Goal: Task Accomplishment & Management: Use online tool/utility

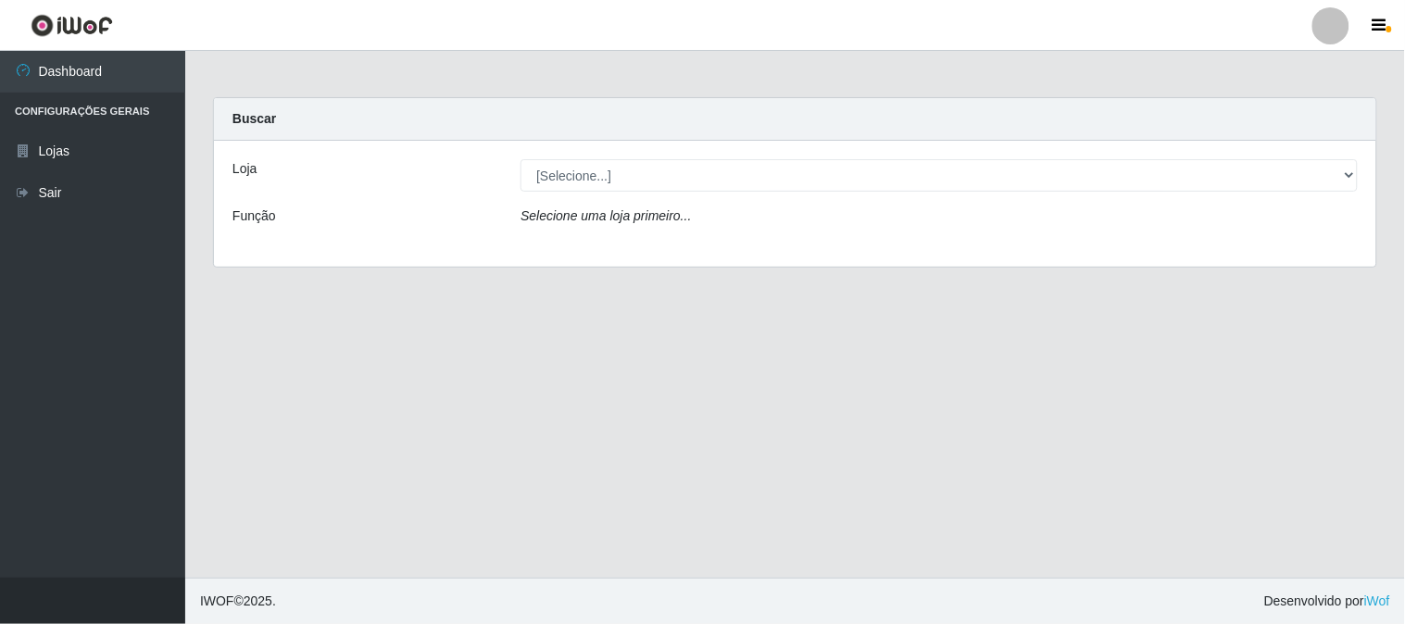
select select "158"
click at [521, 159] on select "[Selecione...] Rede Compras Supermercados - LOJA 1" at bounding box center [940, 175] width 838 height 32
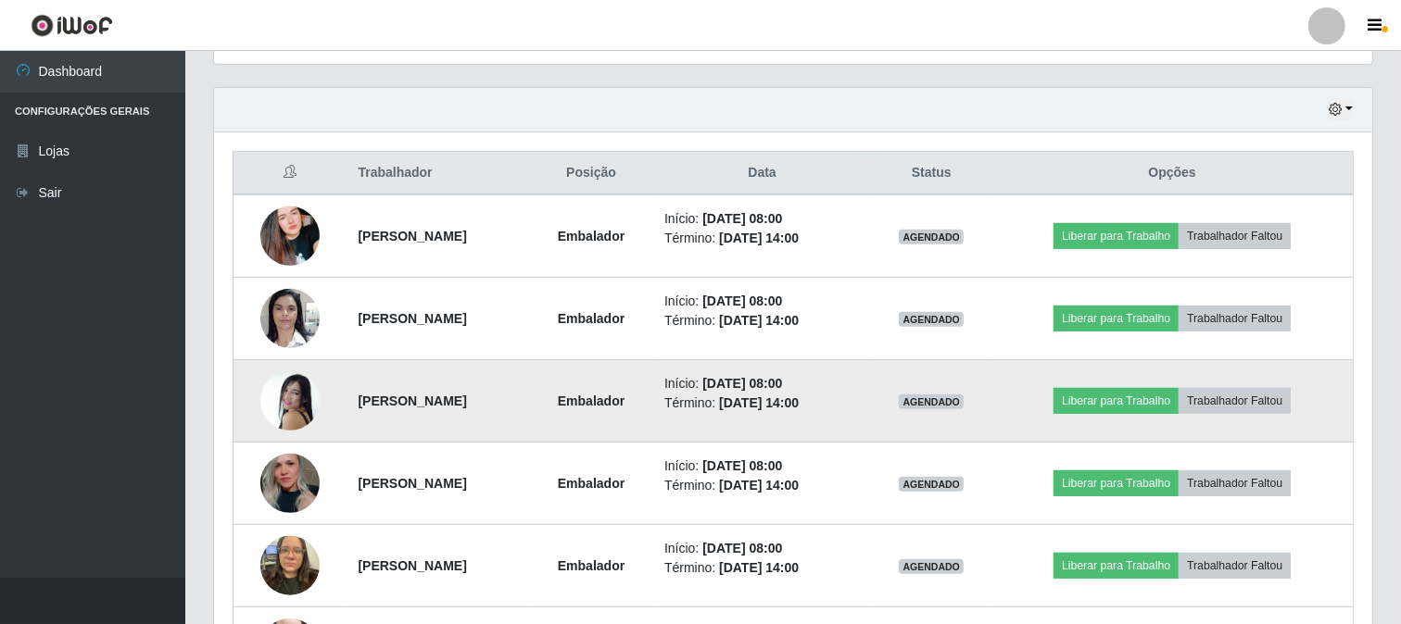
scroll to position [720, 0]
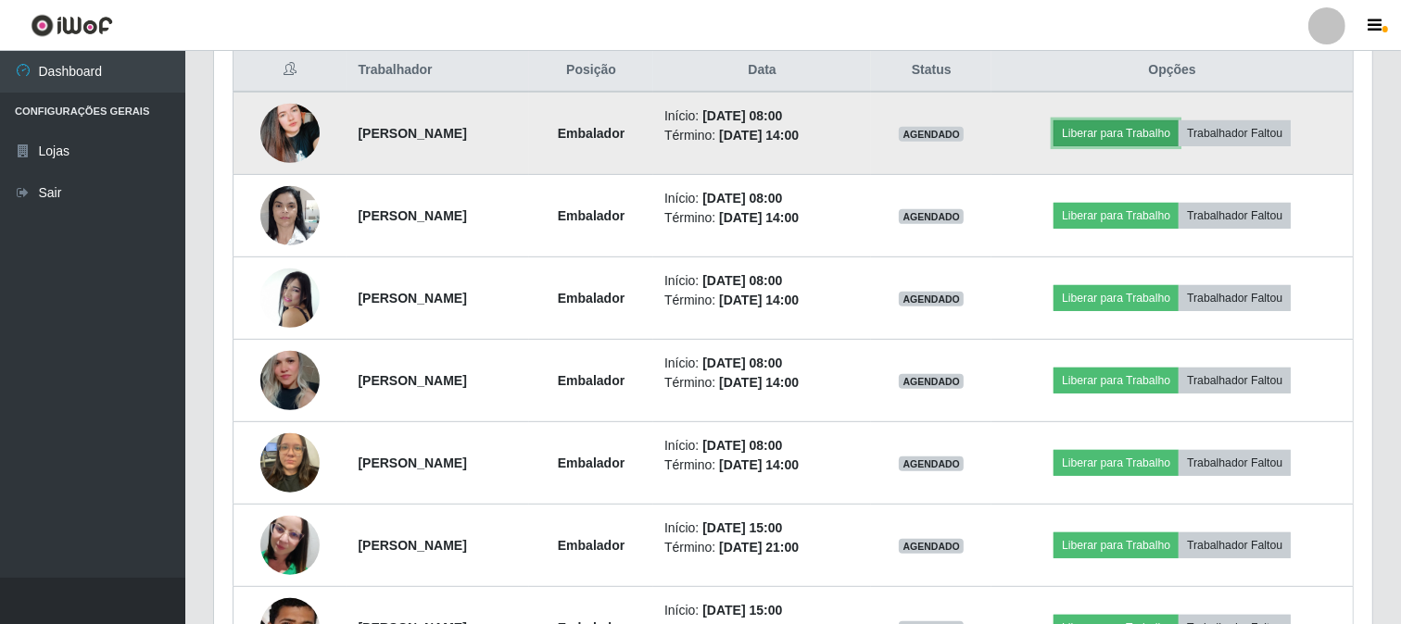
click at [1145, 137] on button "Liberar para Trabalho" at bounding box center [1115, 133] width 125 height 26
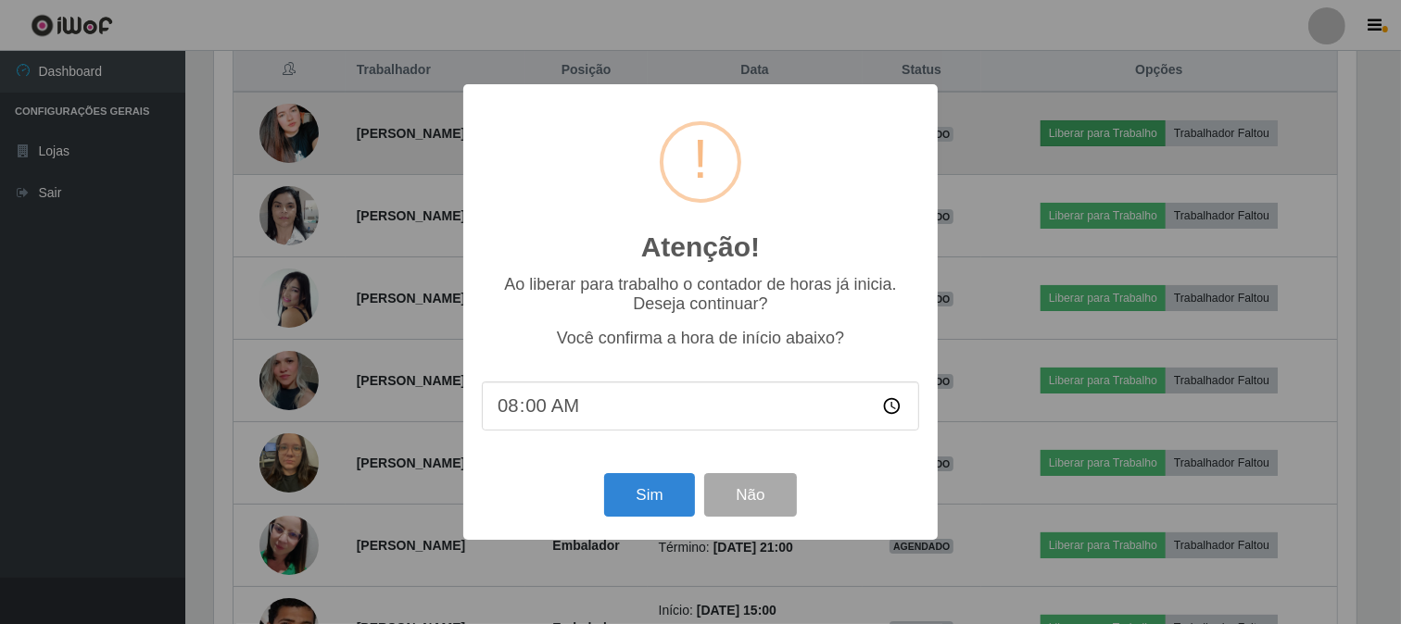
scroll to position [384, 1146]
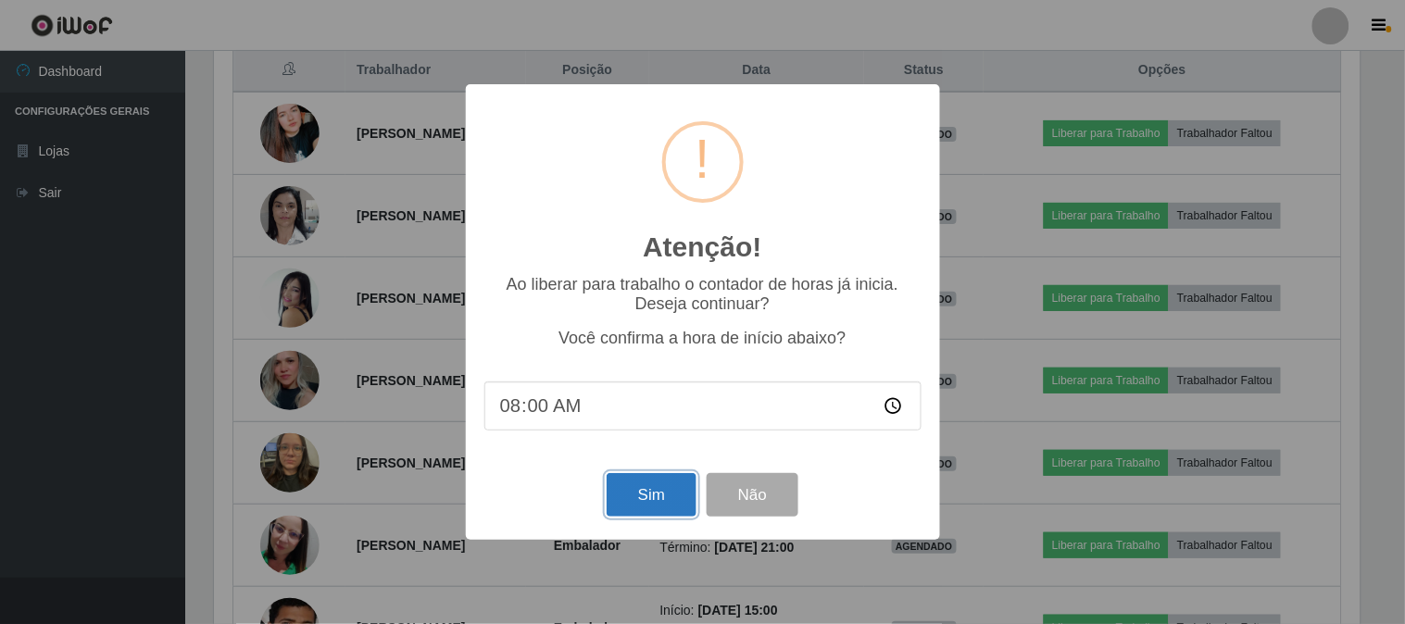
click at [622, 491] on button "Sim" at bounding box center [652, 495] width 90 height 44
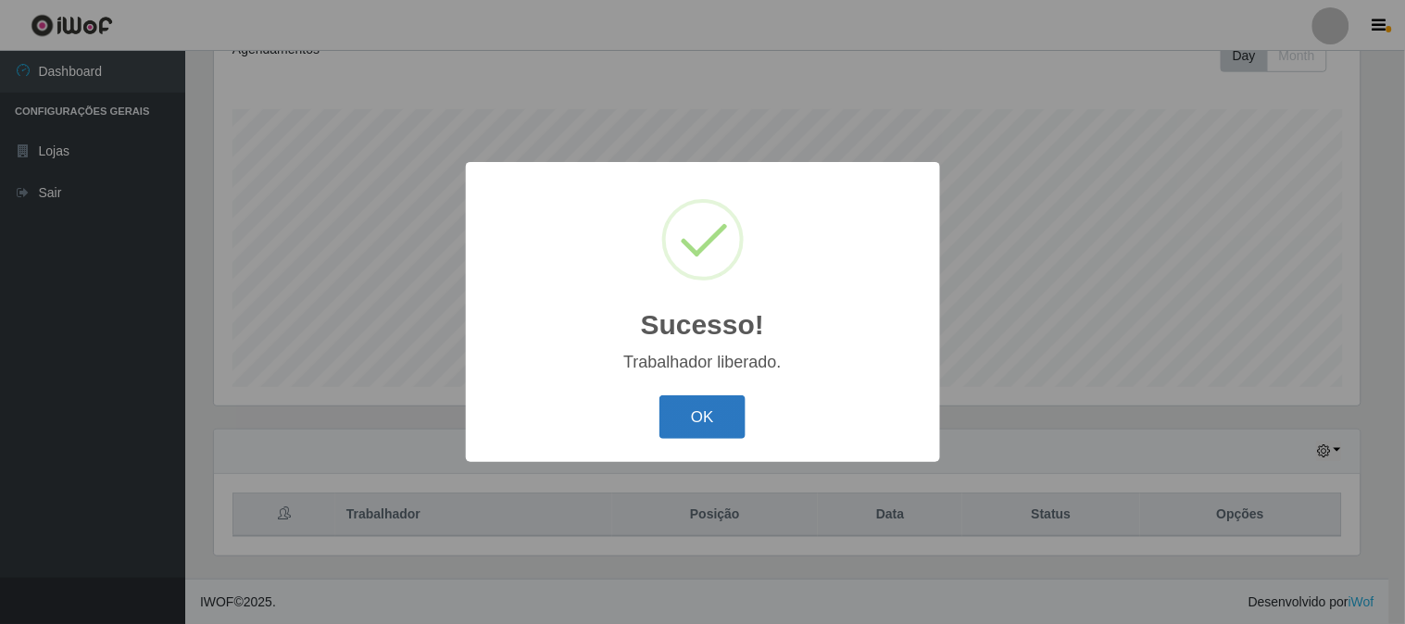
click at [701, 411] on button "OK" at bounding box center [703, 418] width 86 height 44
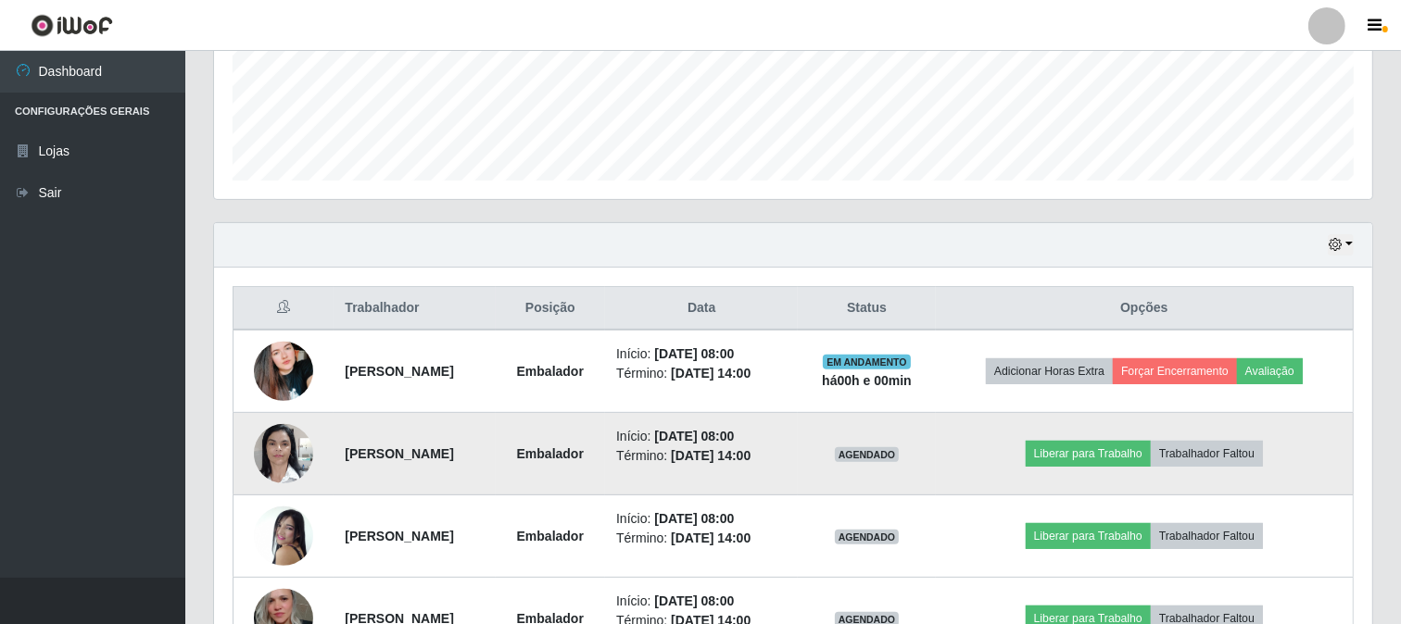
scroll to position [585, 0]
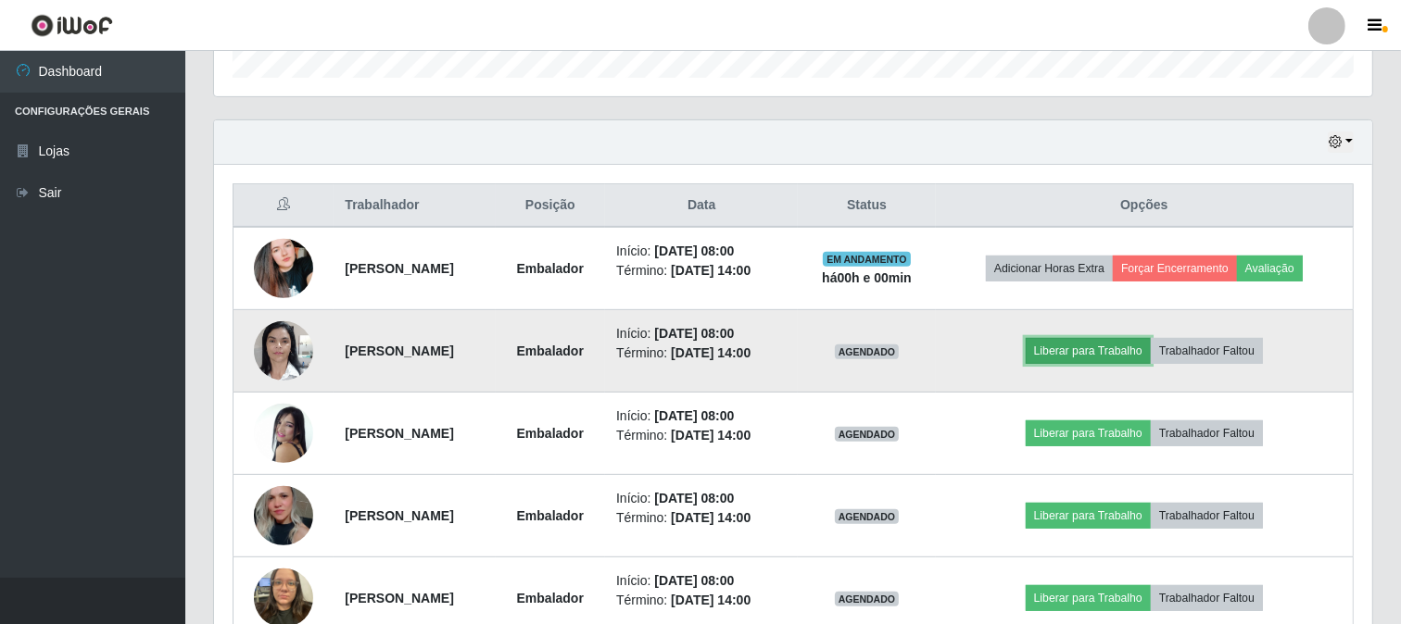
click at [1071, 347] on button "Liberar para Trabalho" at bounding box center [1088, 351] width 125 height 26
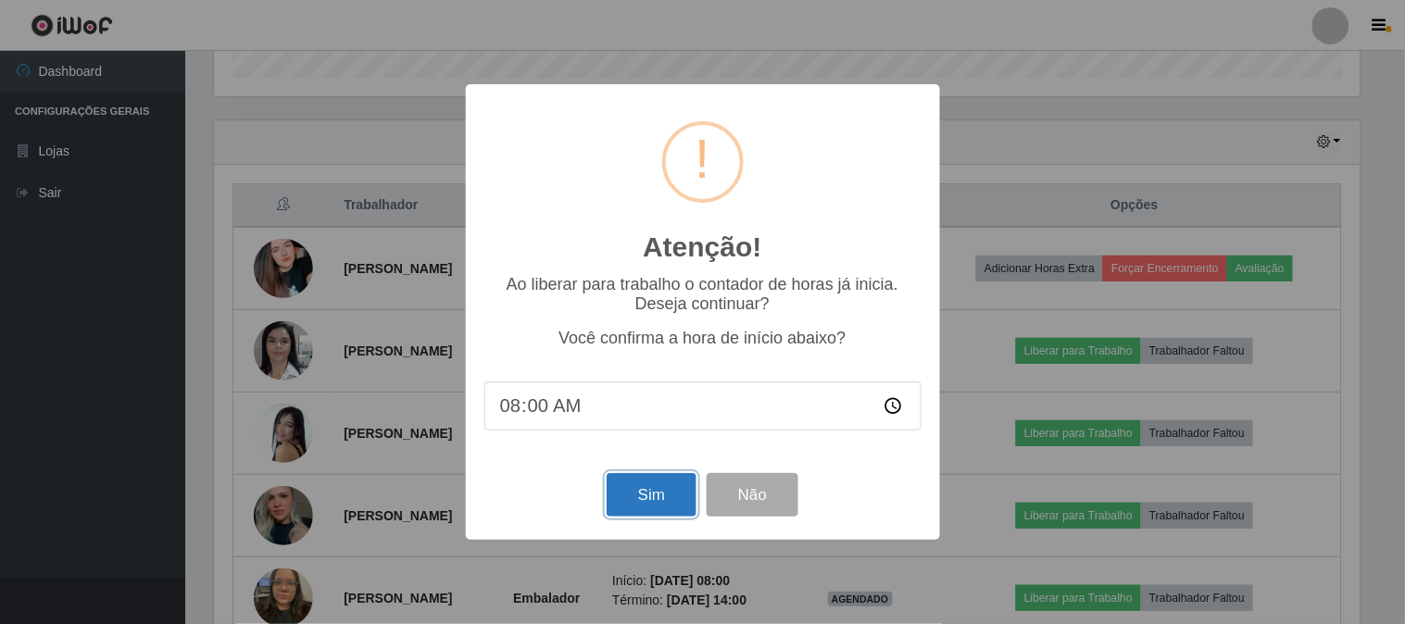
click at [631, 488] on button "Sim" at bounding box center [652, 495] width 90 height 44
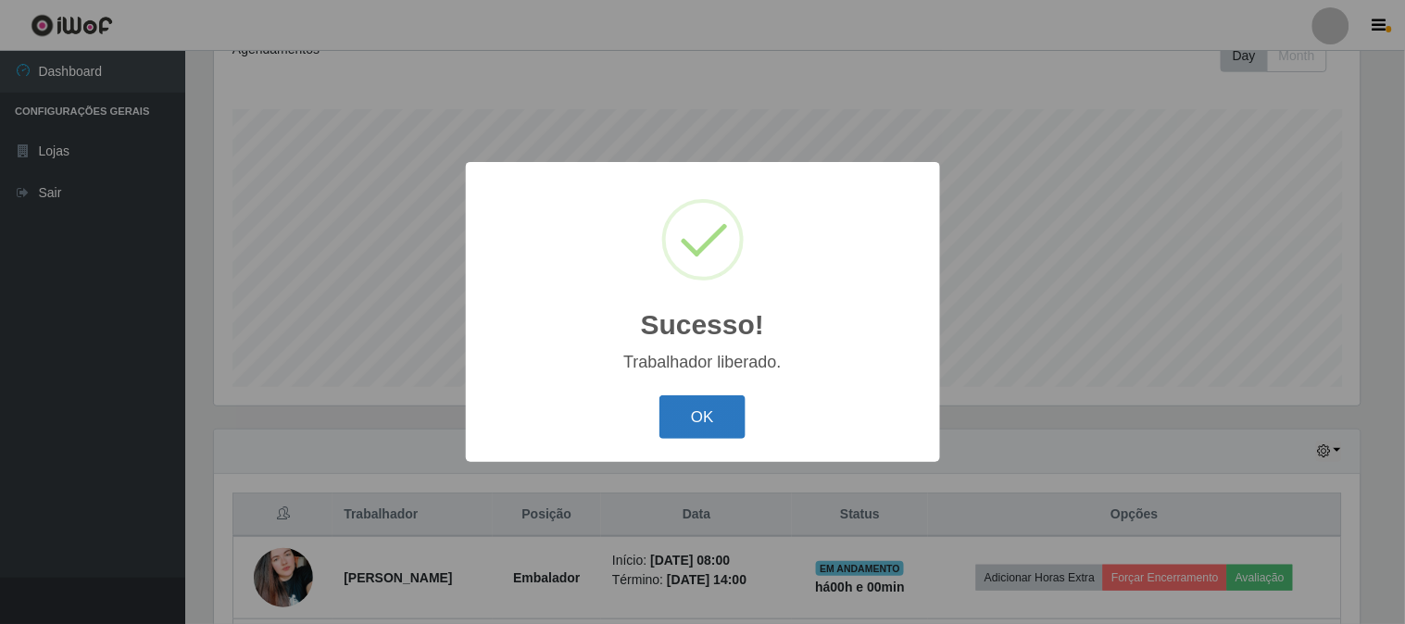
click at [665, 421] on button "OK" at bounding box center [703, 418] width 86 height 44
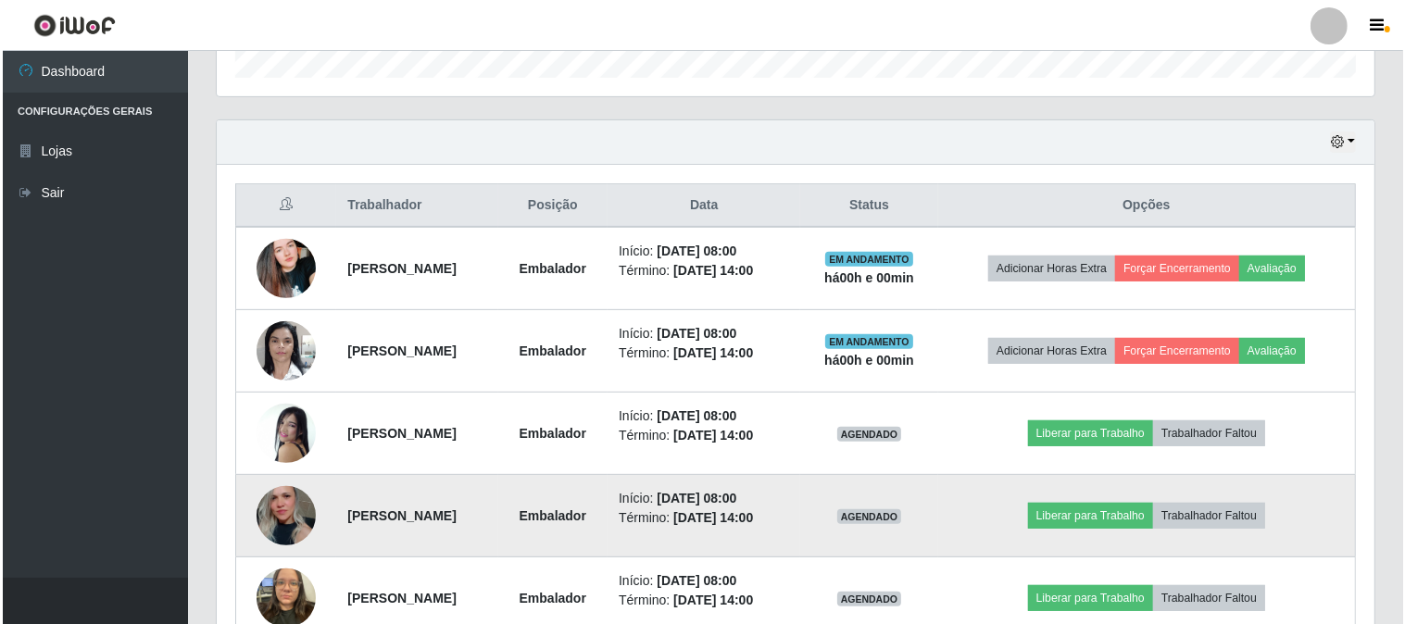
scroll to position [687, 0]
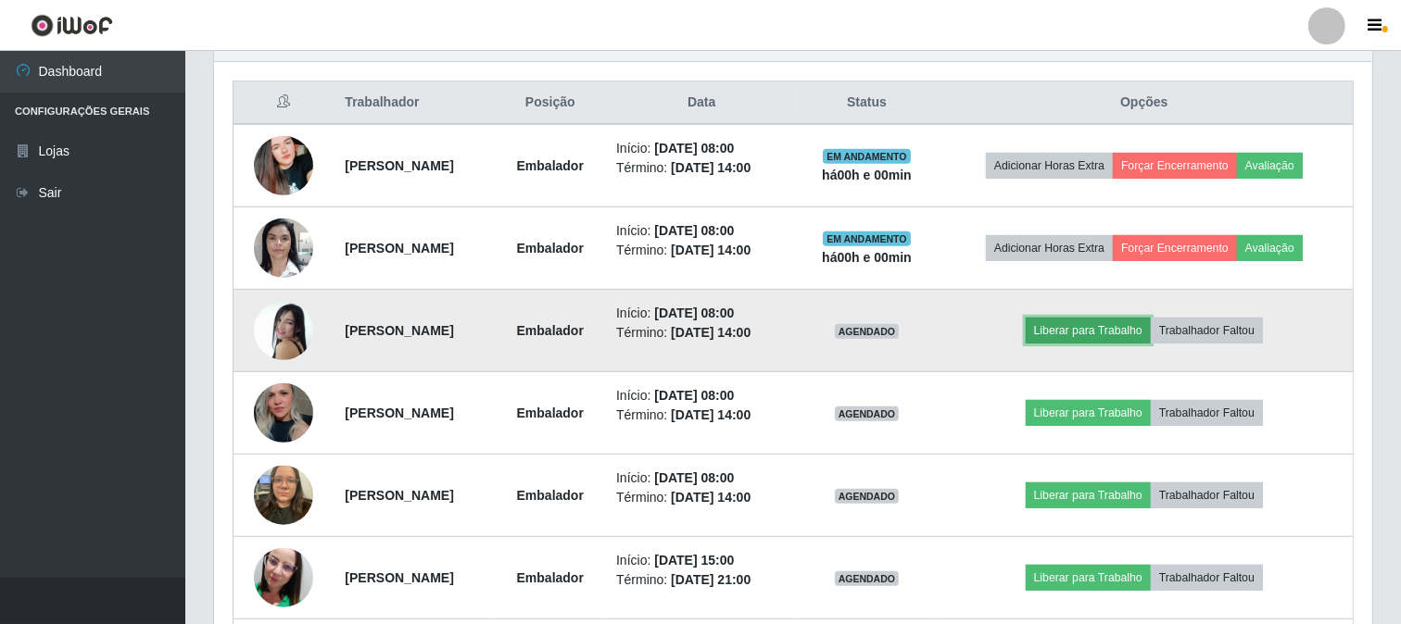
click at [1094, 332] on button "Liberar para Trabalho" at bounding box center [1088, 331] width 125 height 26
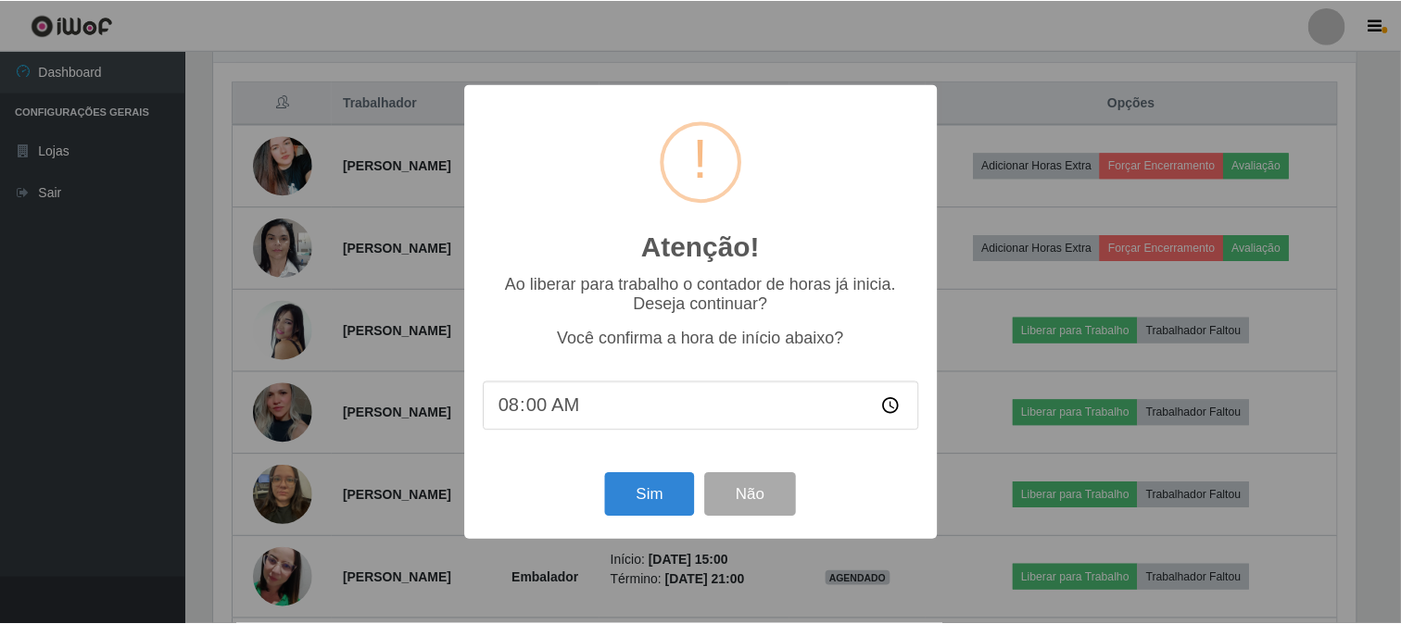
scroll to position [384, 1146]
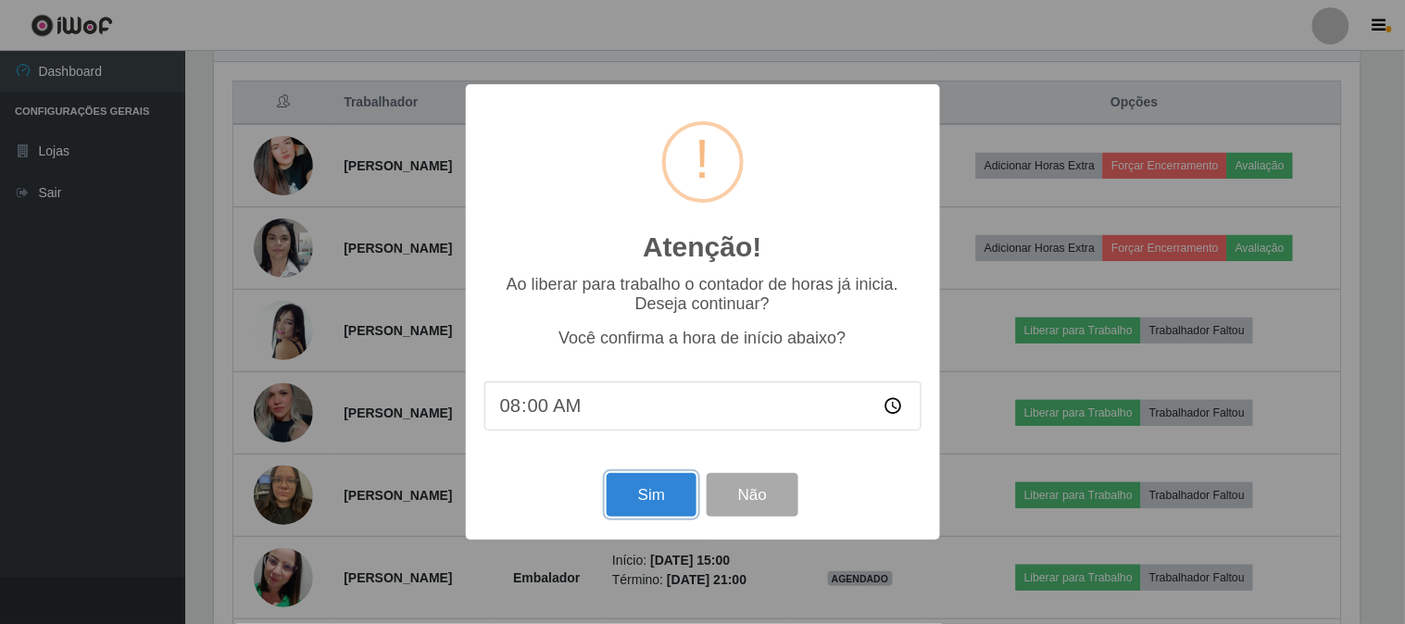
click at [659, 482] on button "Sim" at bounding box center [652, 495] width 90 height 44
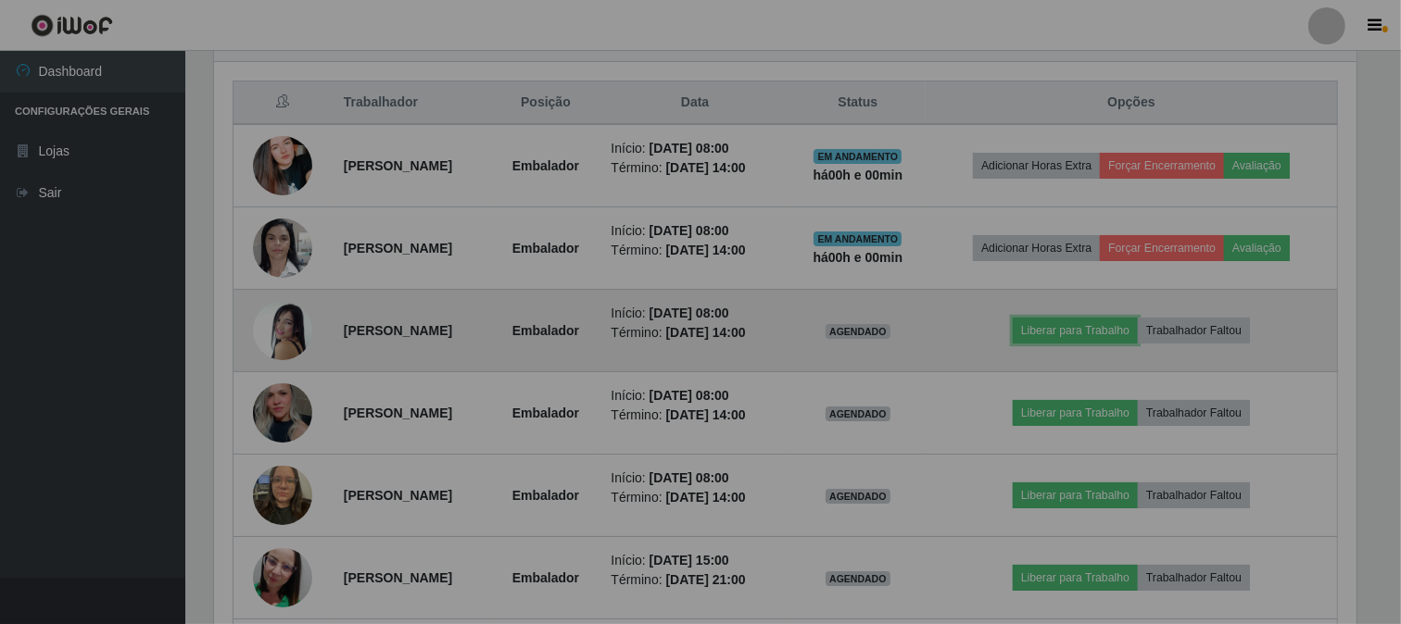
scroll to position [0, 0]
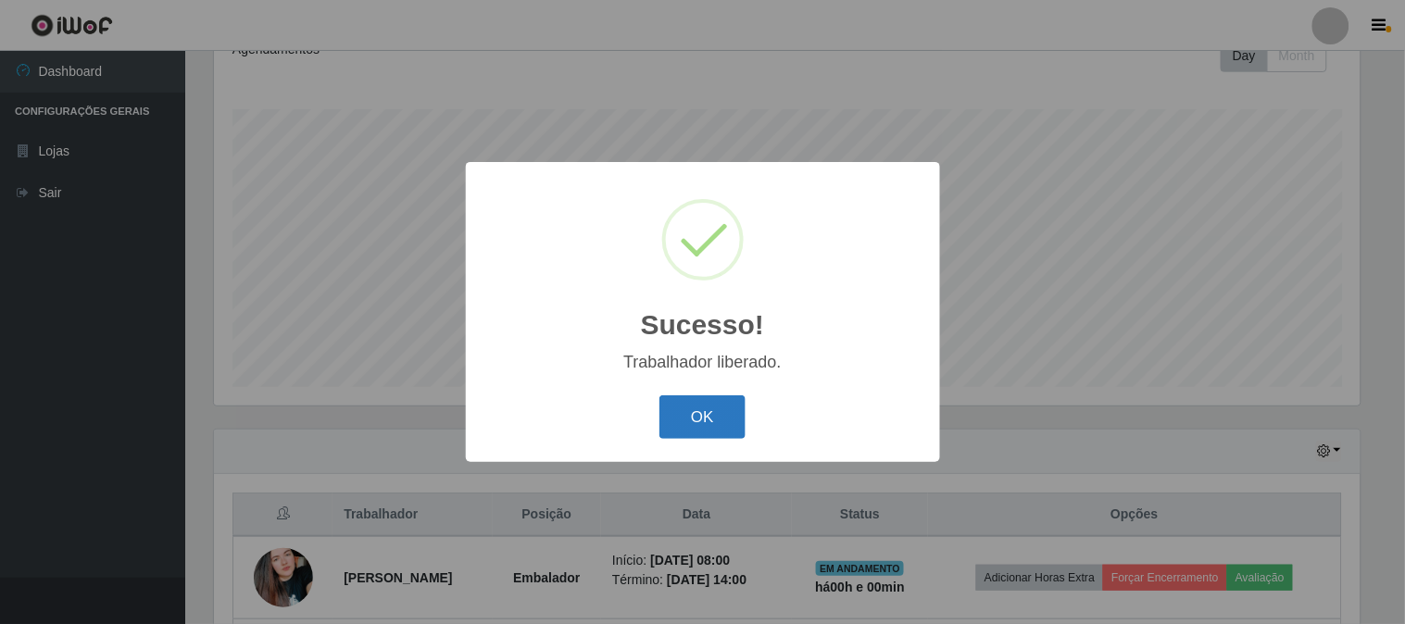
click at [710, 410] on button "OK" at bounding box center [703, 418] width 86 height 44
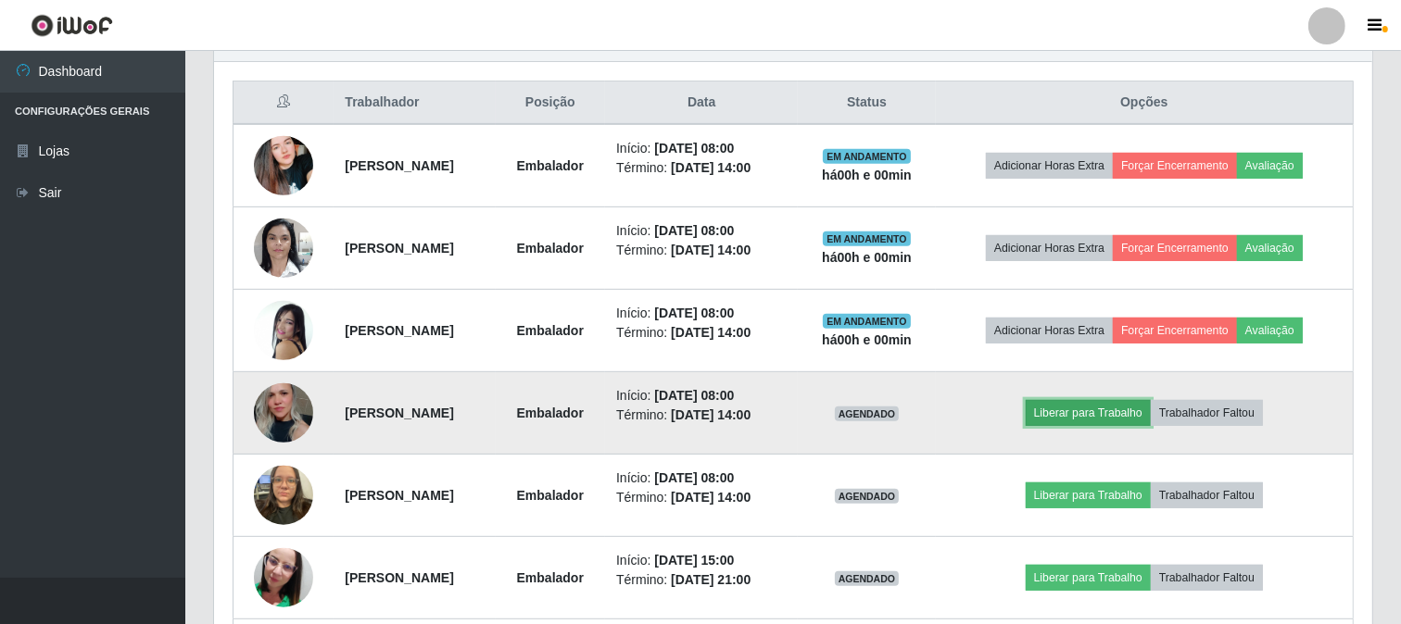
click at [1107, 411] on button "Liberar para Trabalho" at bounding box center [1088, 413] width 125 height 26
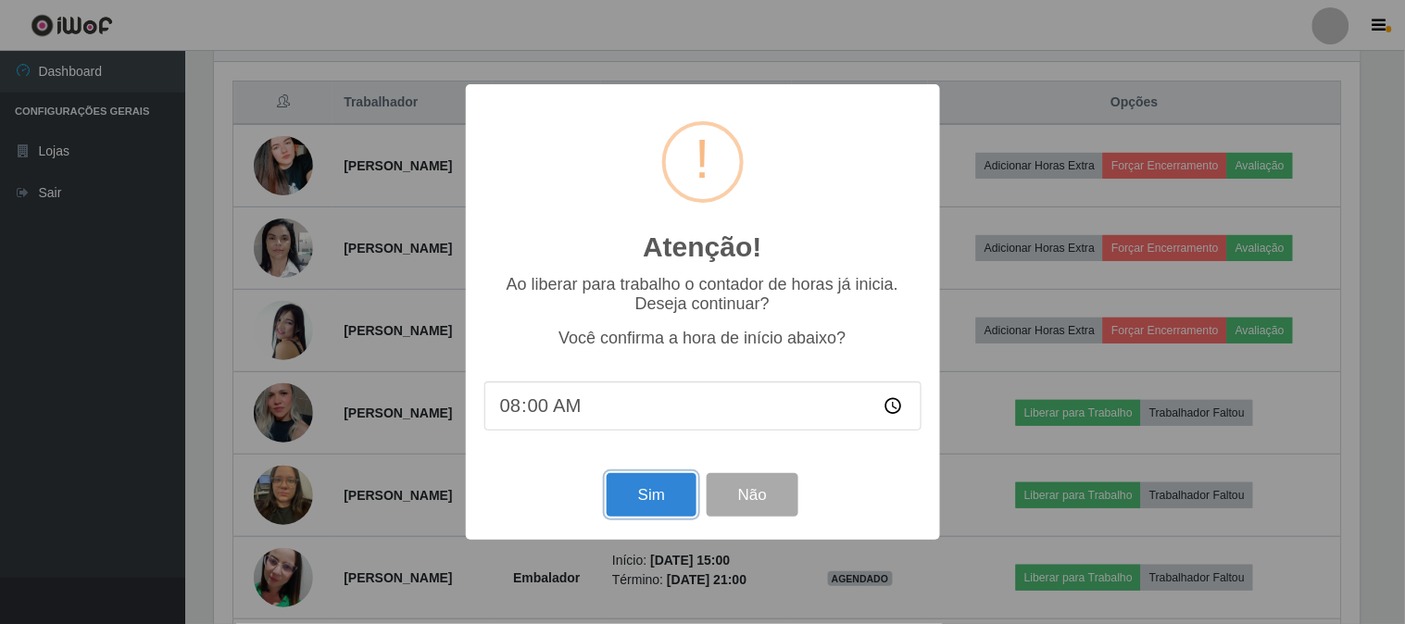
click at [644, 502] on button "Sim" at bounding box center [652, 495] width 90 height 44
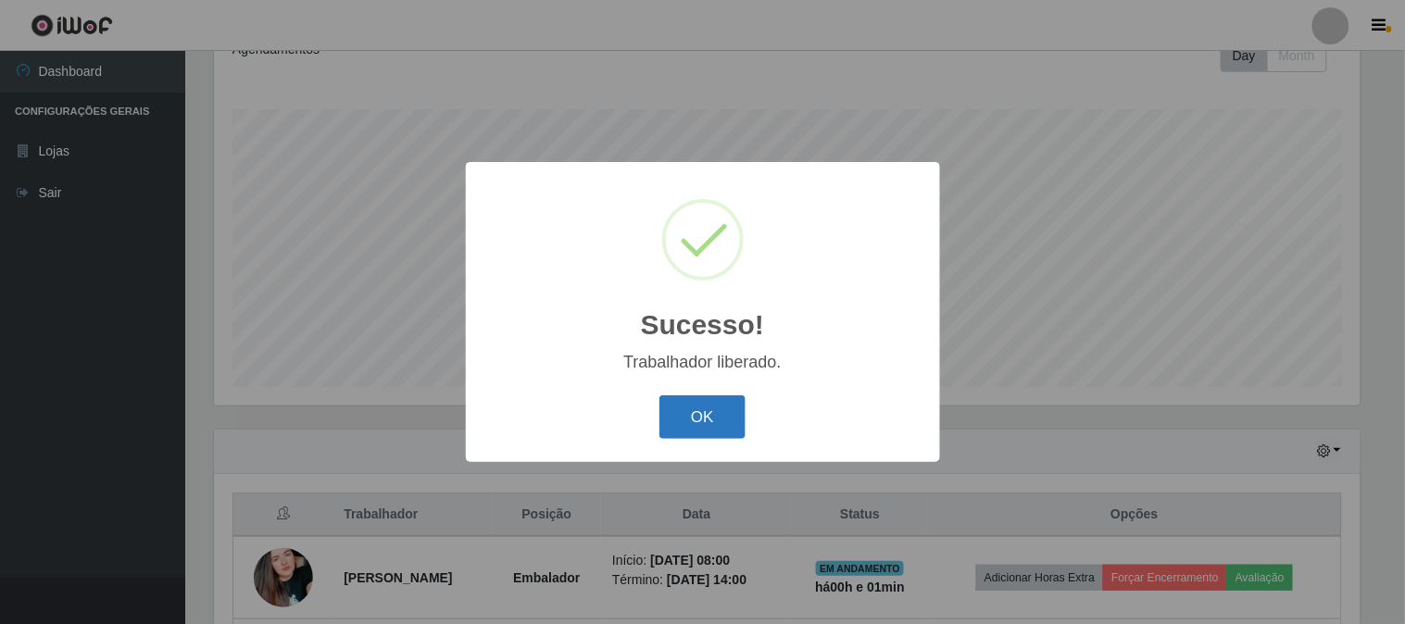
click at [698, 429] on button "OK" at bounding box center [703, 418] width 86 height 44
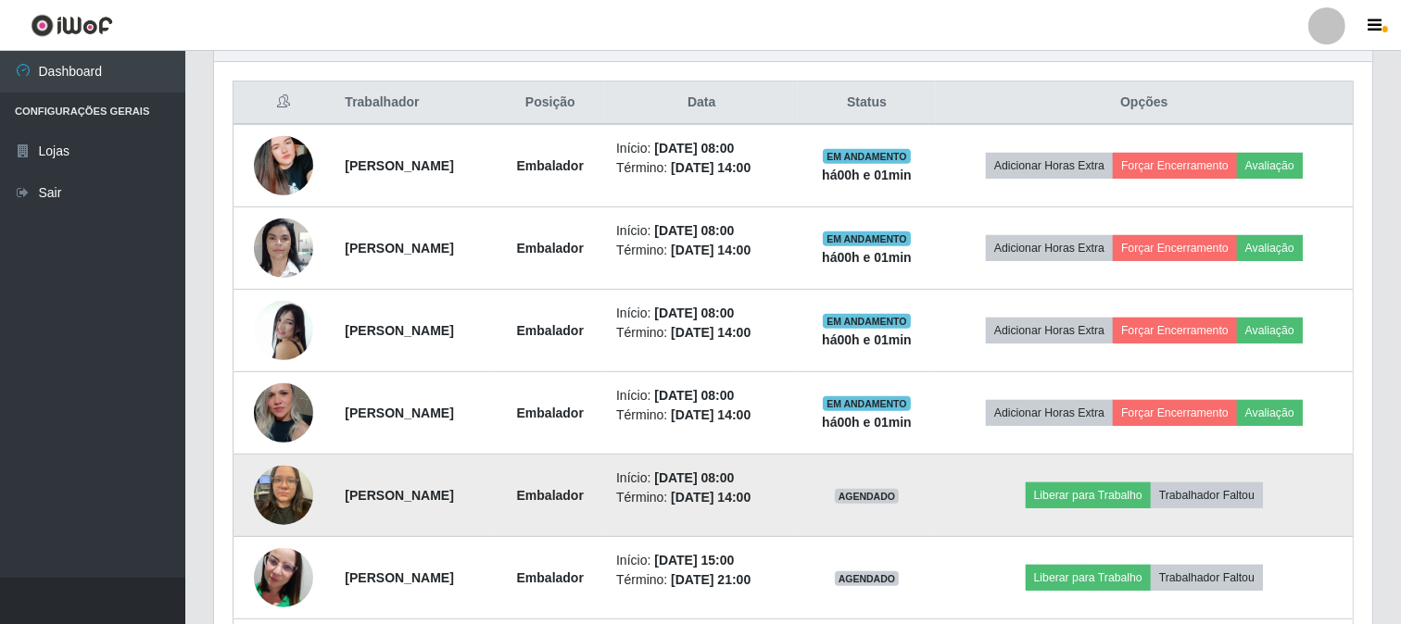
click at [271, 492] on img at bounding box center [283, 495] width 59 height 79
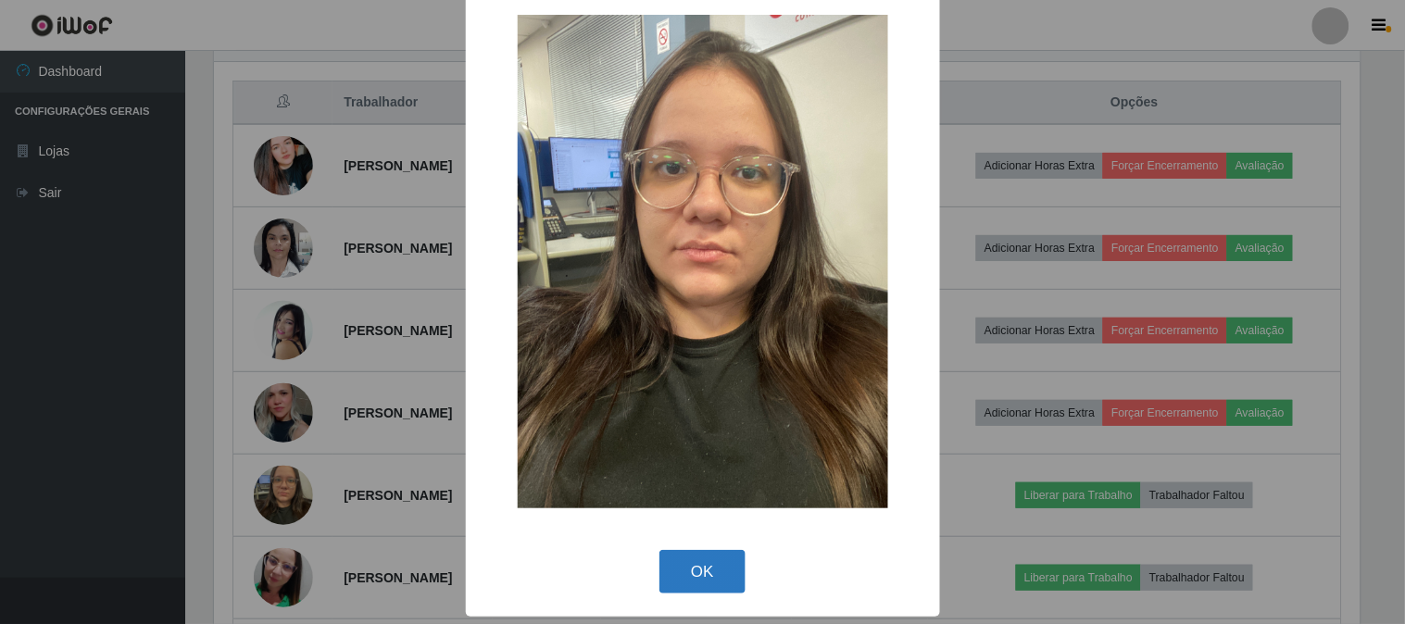
click at [688, 560] on button "OK" at bounding box center [703, 572] width 86 height 44
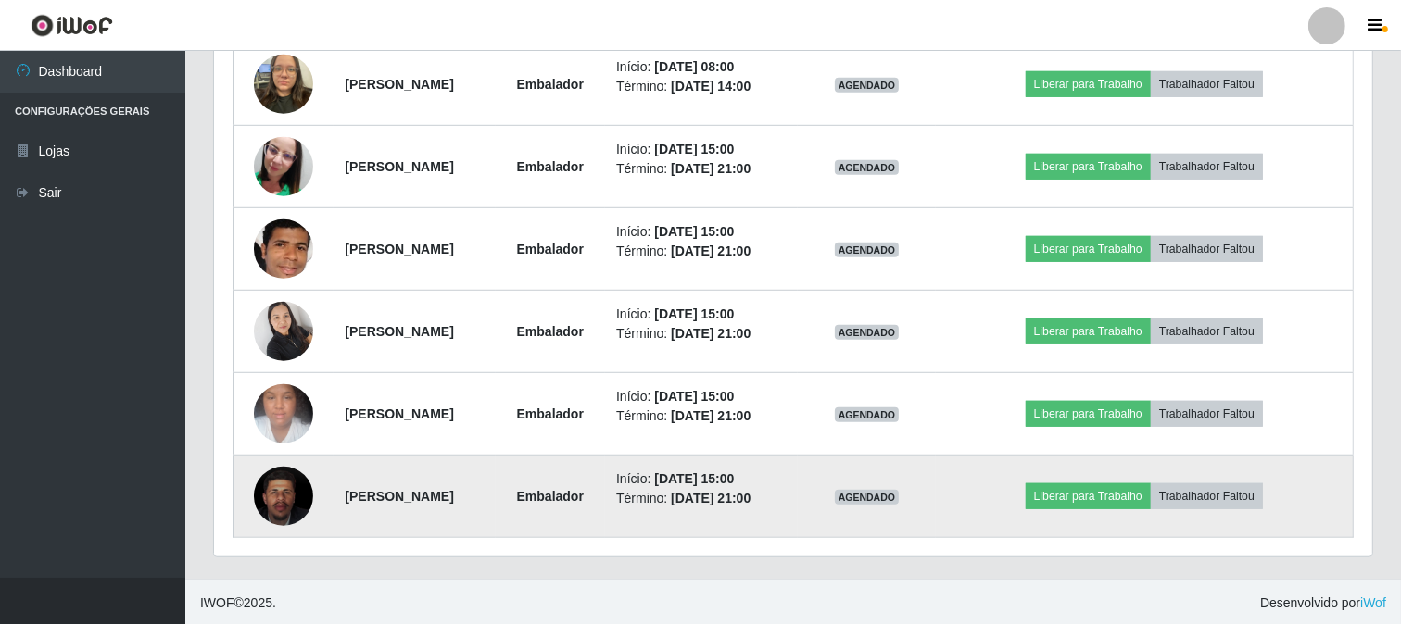
click at [281, 510] on img at bounding box center [283, 496] width 59 height 73
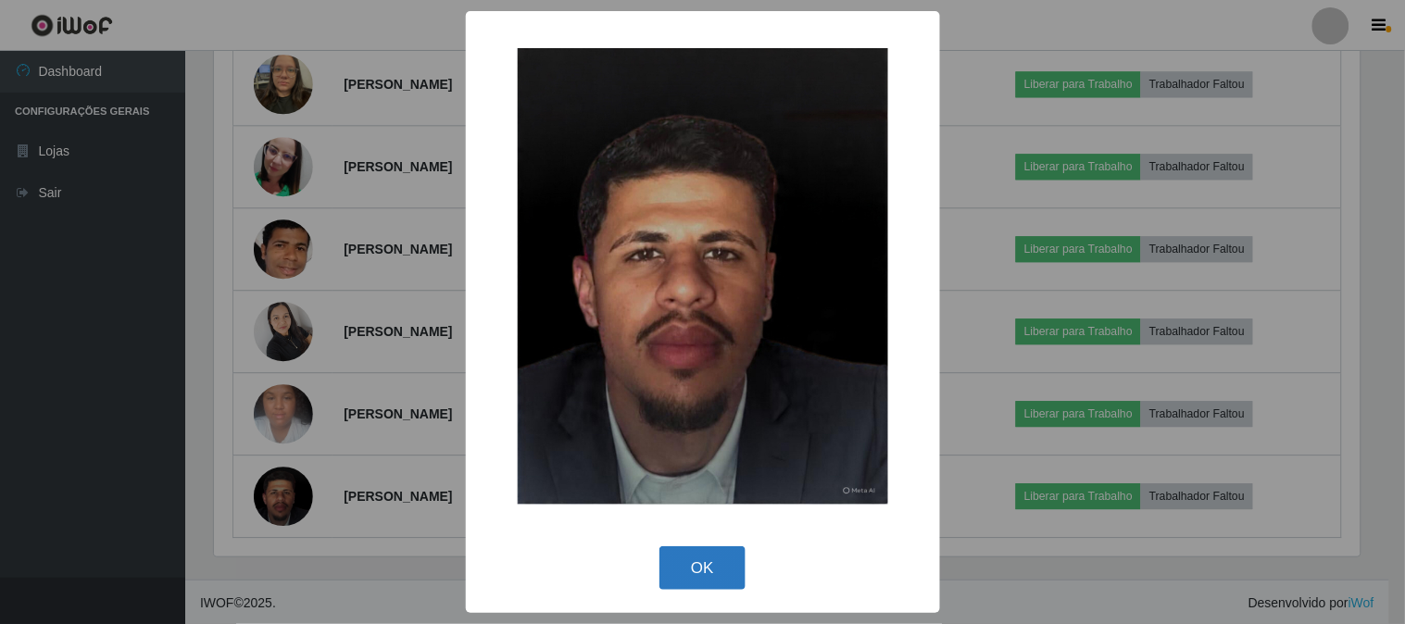
click at [714, 574] on button "OK" at bounding box center [703, 569] width 86 height 44
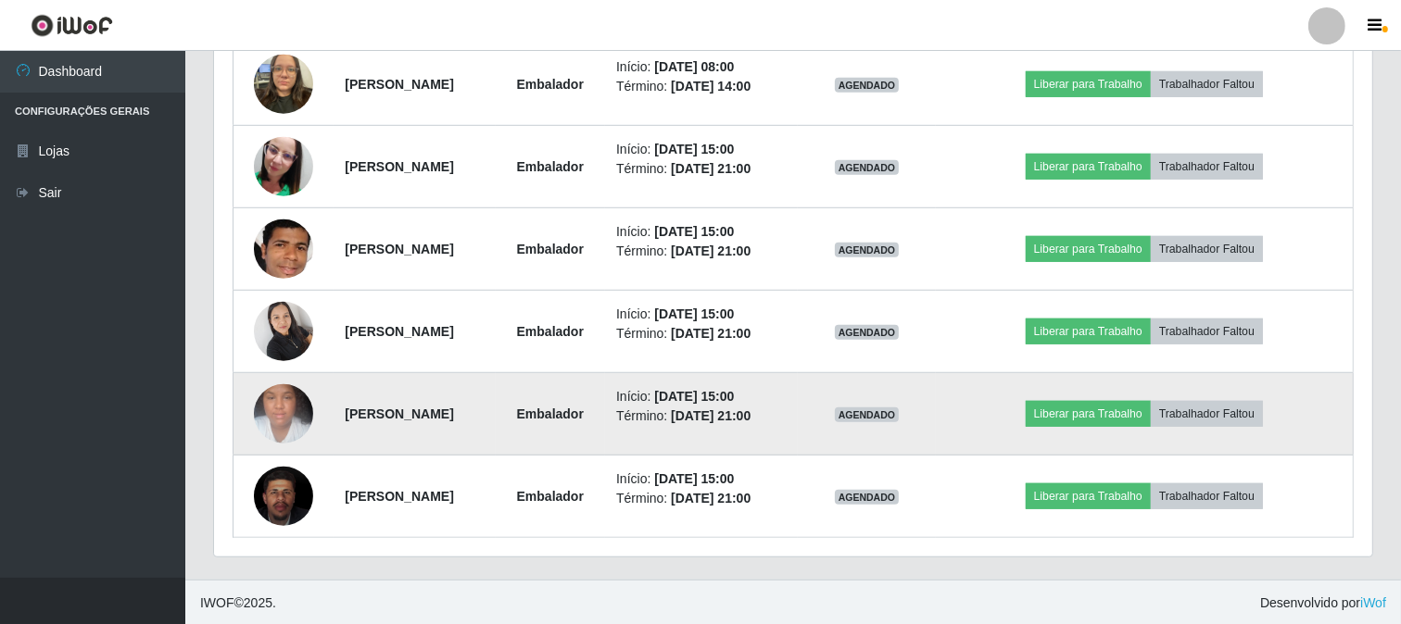
click at [266, 408] on img at bounding box center [283, 413] width 59 height 79
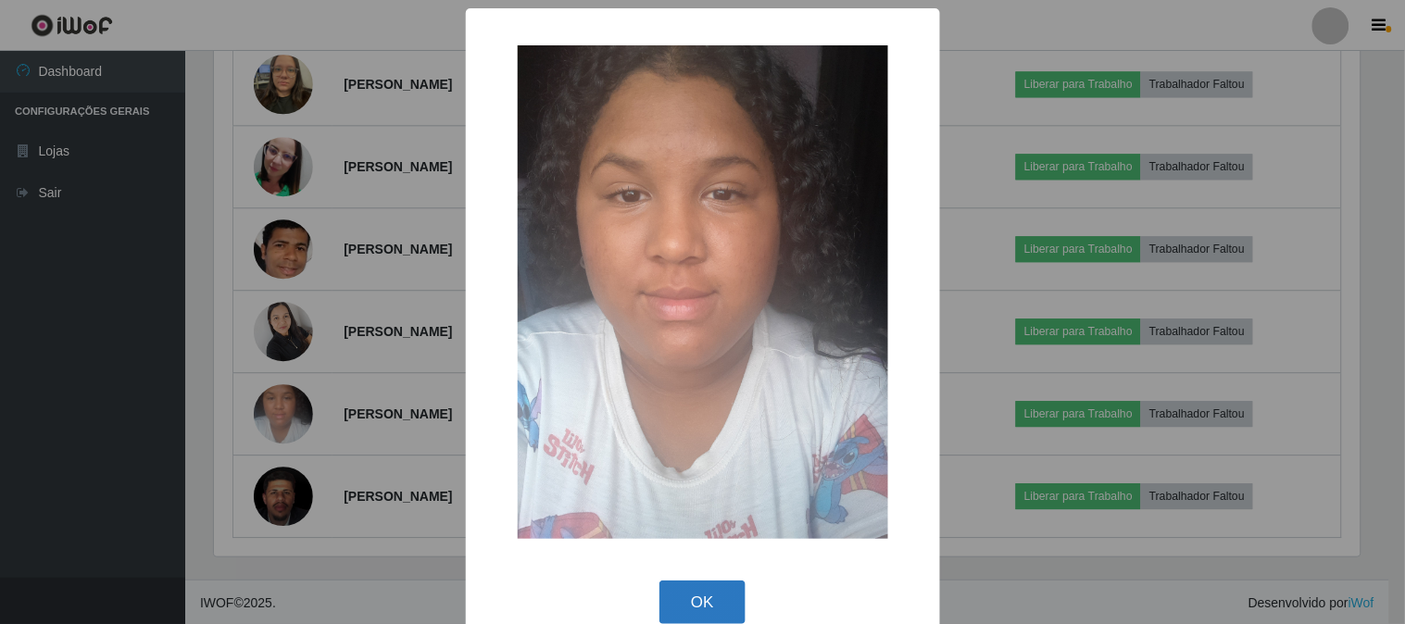
click at [692, 602] on button "OK" at bounding box center [703, 603] width 86 height 44
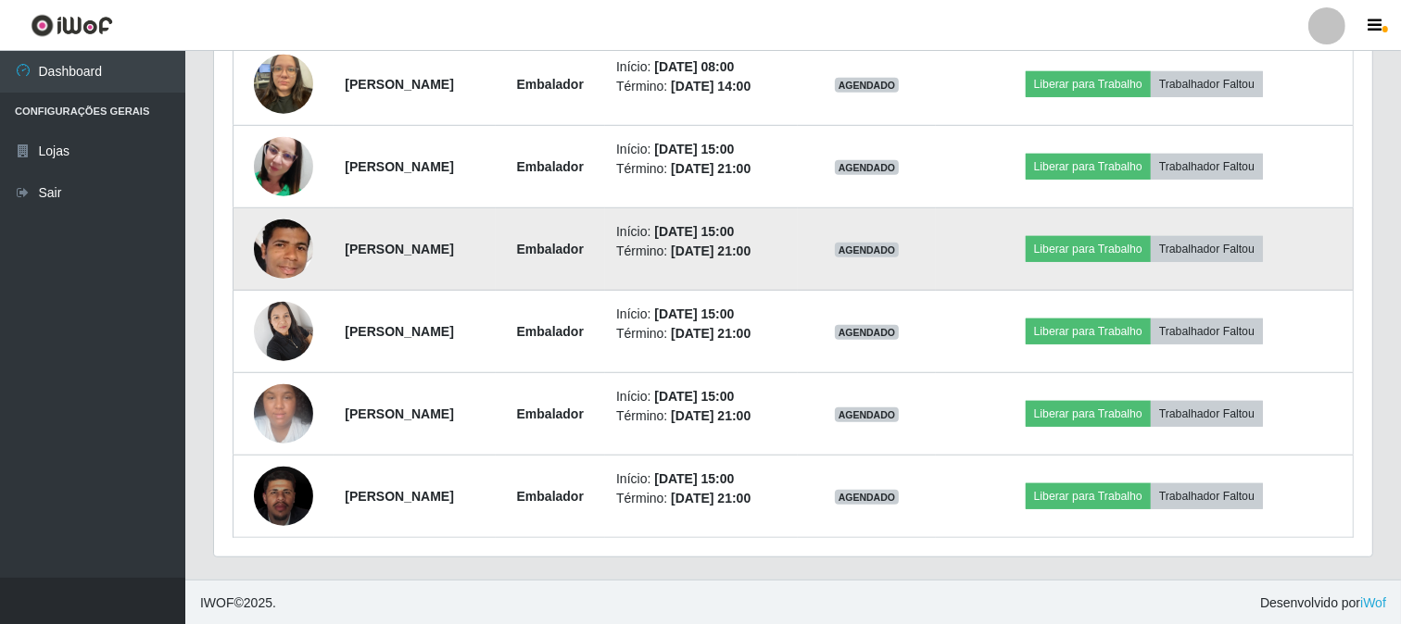
click at [264, 245] on img at bounding box center [283, 250] width 59 height 84
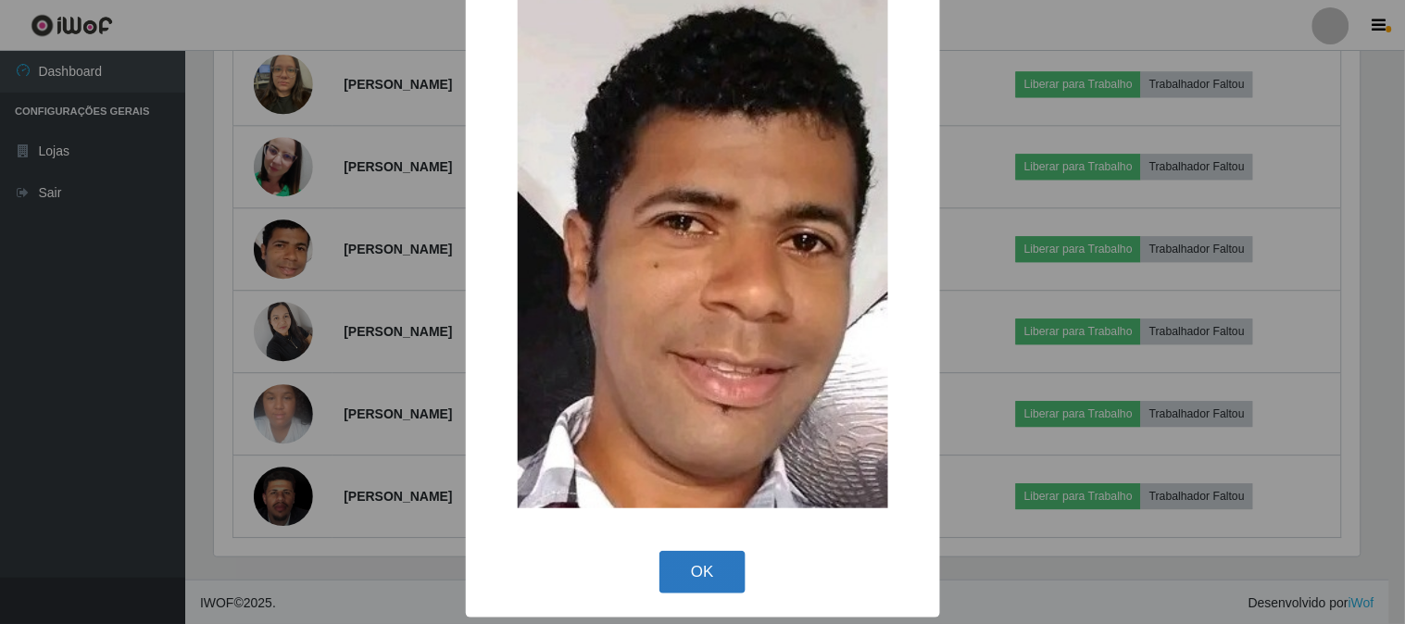
click at [715, 562] on button "OK" at bounding box center [703, 573] width 86 height 44
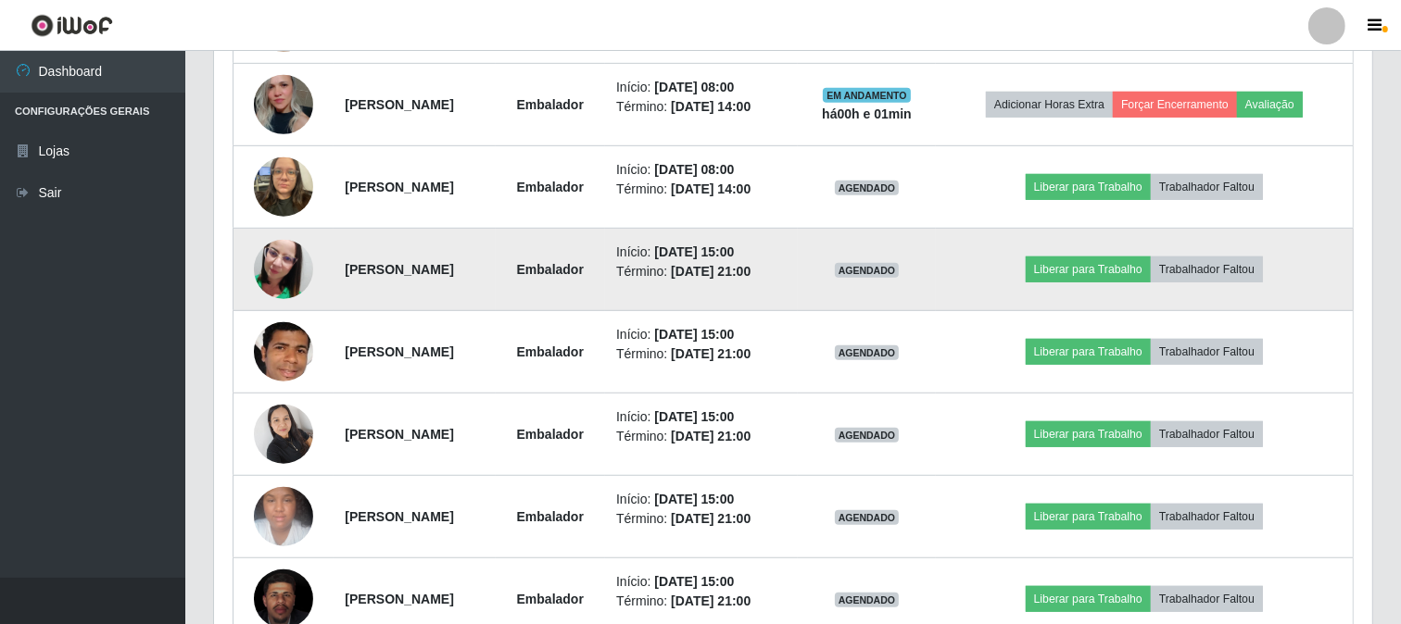
click at [291, 267] on img at bounding box center [283, 270] width 59 height 106
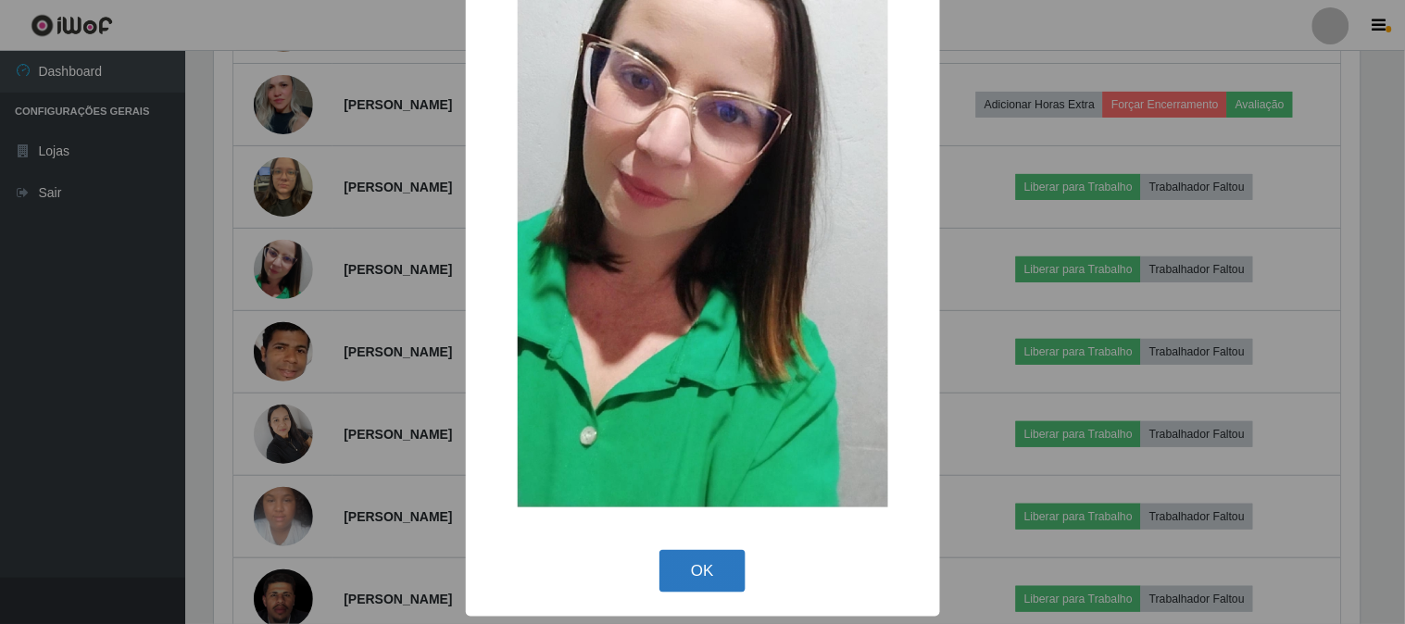
click at [710, 563] on button "OK" at bounding box center [703, 572] width 86 height 44
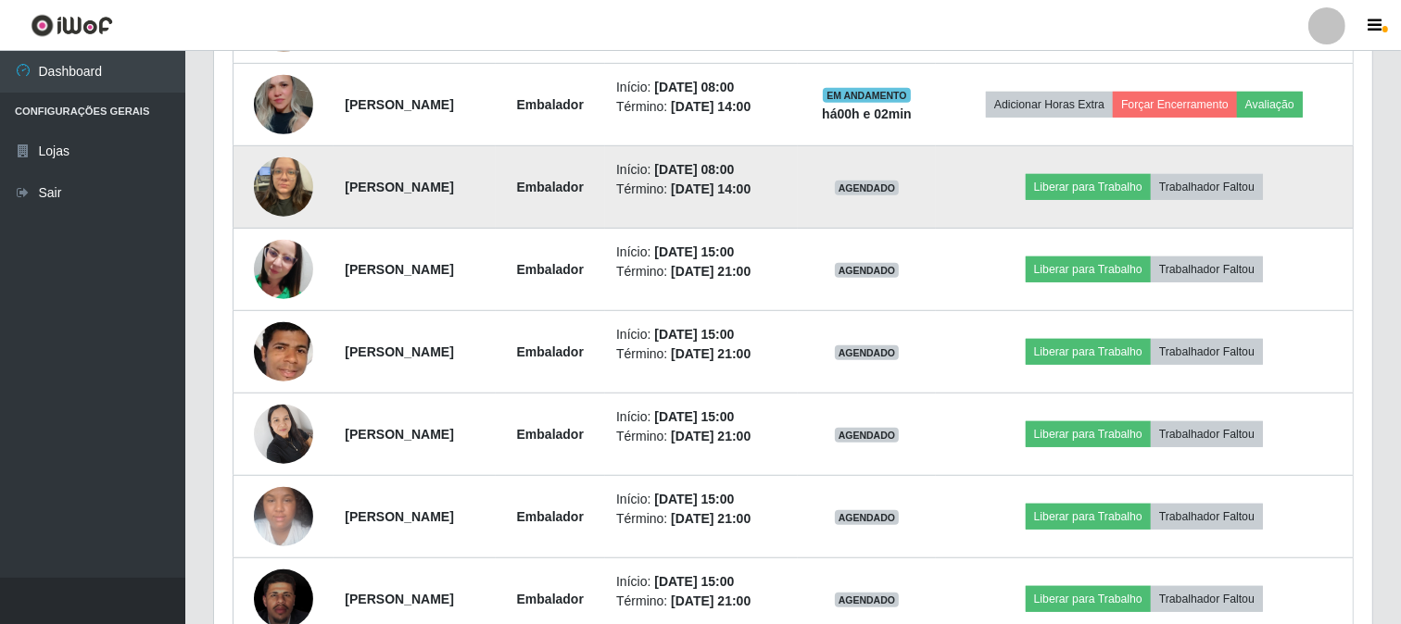
click at [285, 170] on img at bounding box center [283, 186] width 59 height 79
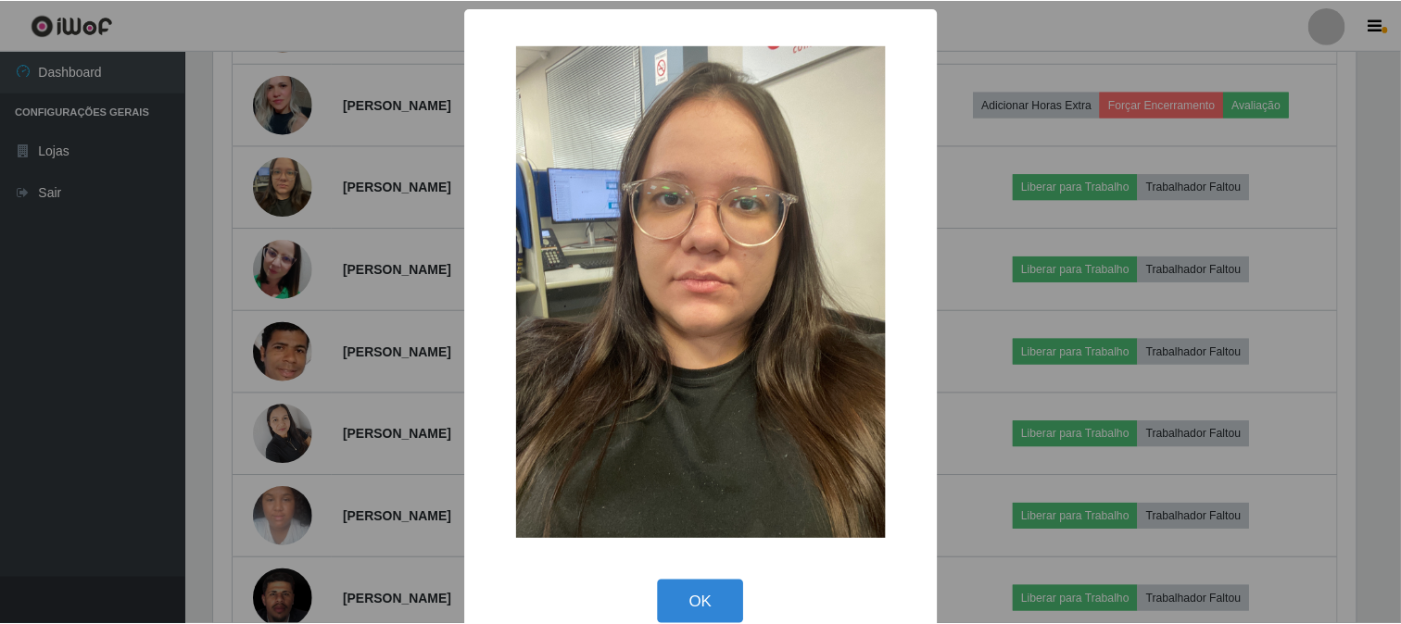
scroll to position [31, 0]
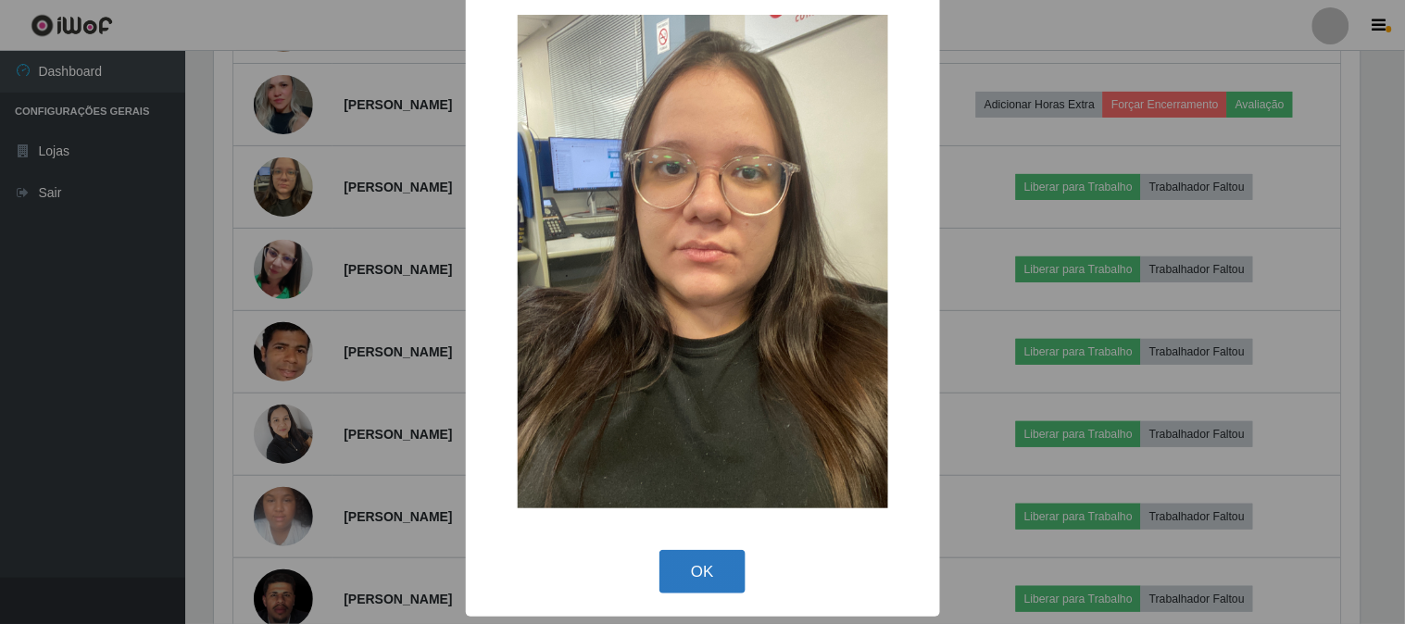
click at [704, 567] on button "OK" at bounding box center [703, 572] width 86 height 44
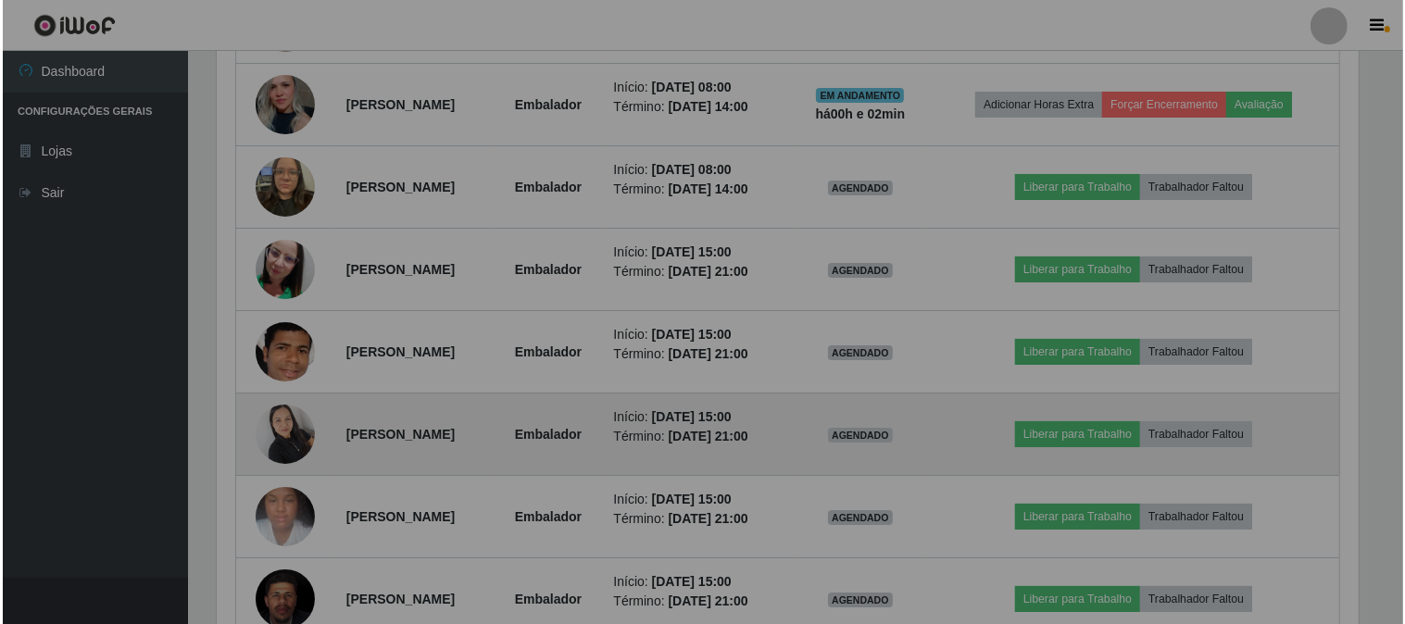
scroll to position [384, 1158]
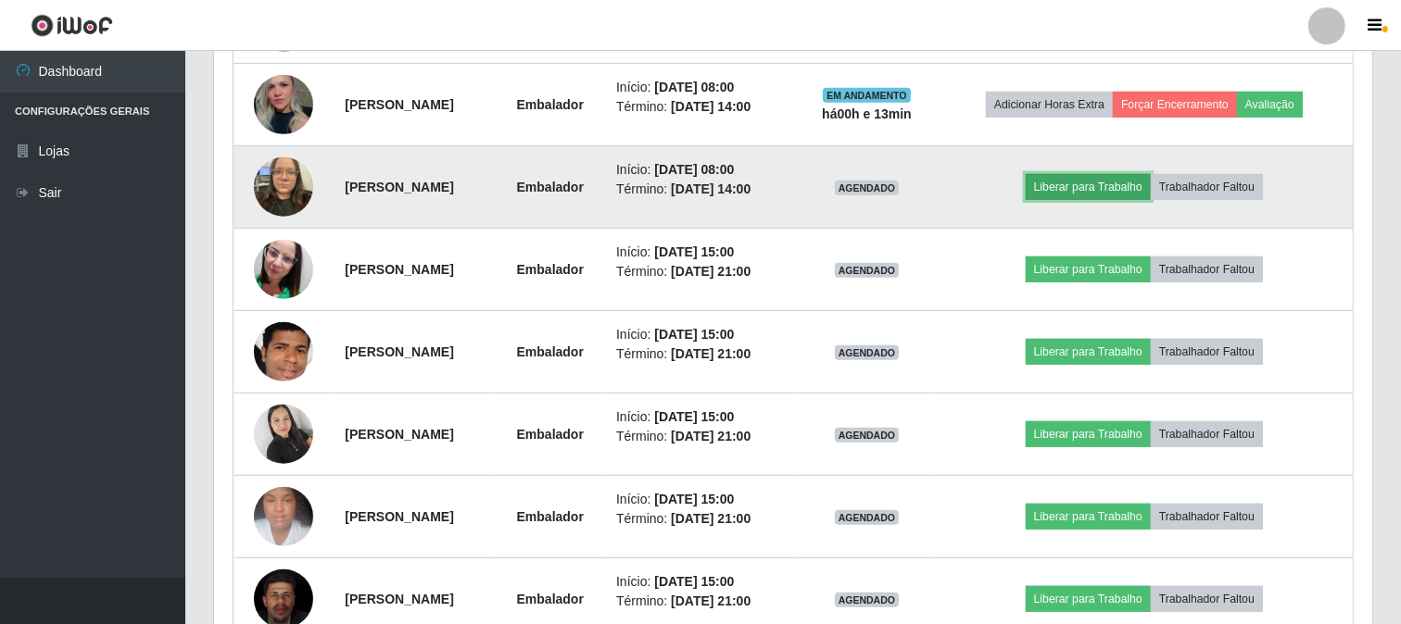
click at [1068, 181] on button "Liberar para Trabalho" at bounding box center [1088, 187] width 125 height 26
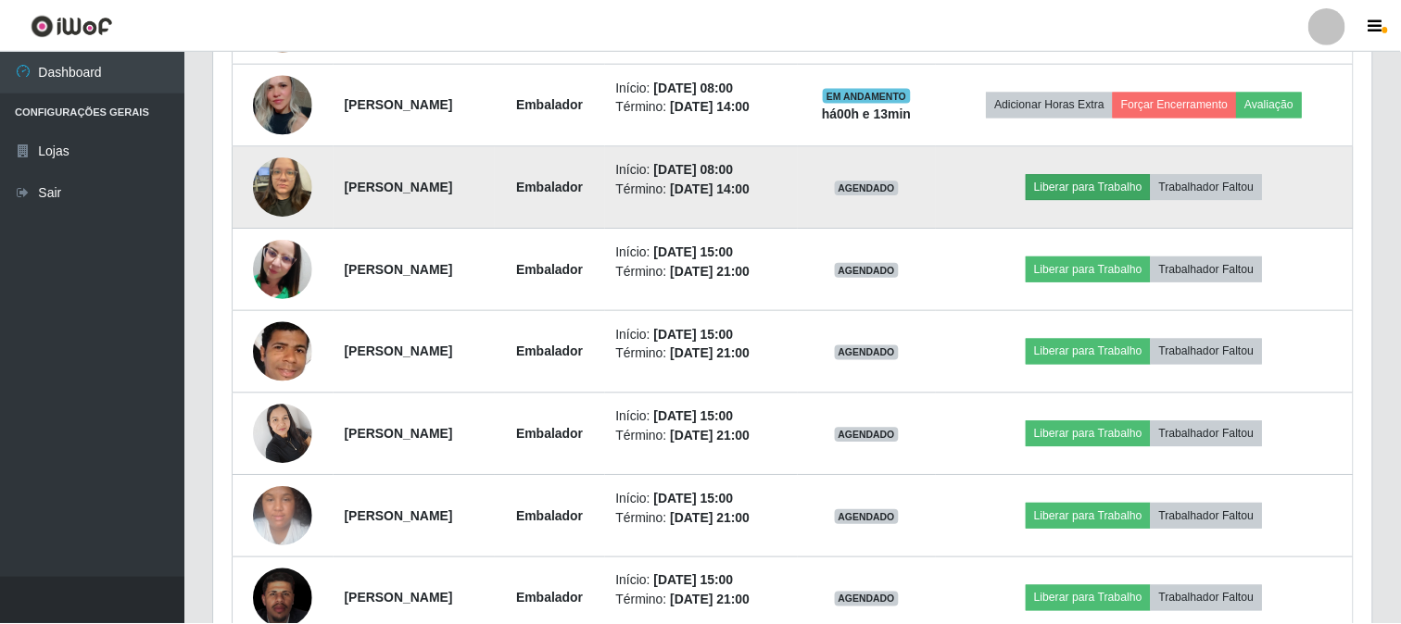
scroll to position [384, 1146]
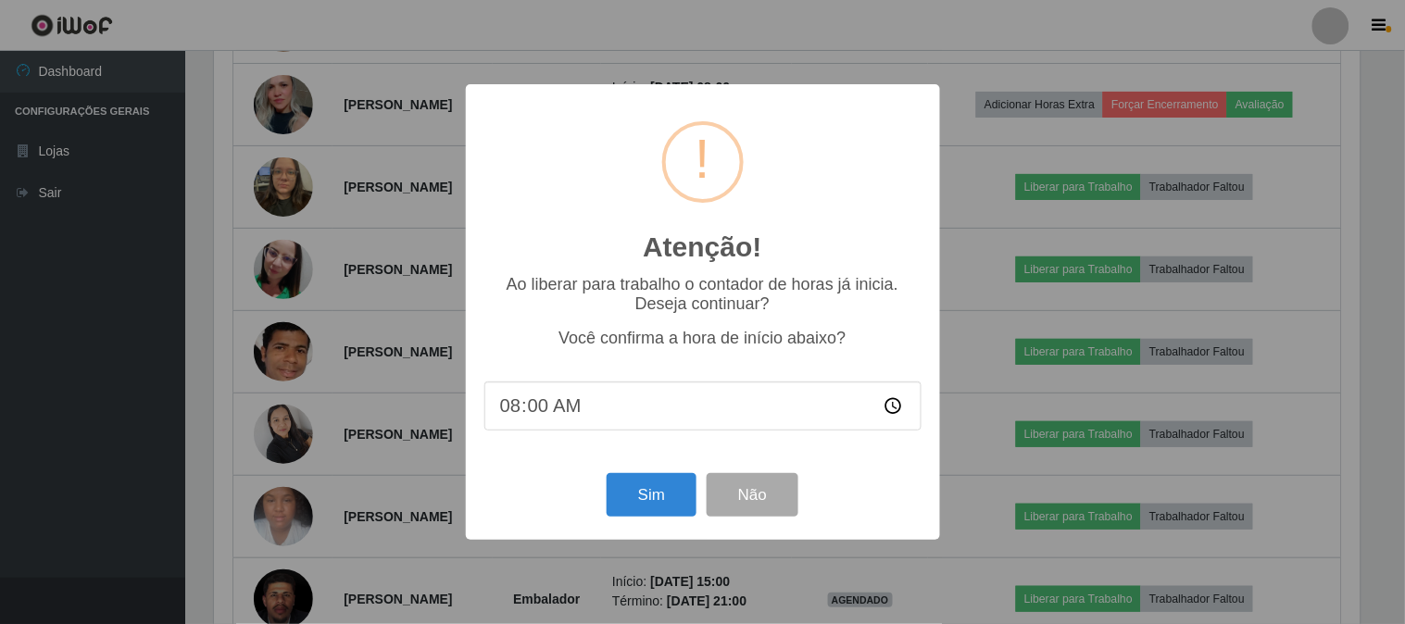
click at [613, 420] on input "08:00" at bounding box center [703, 406] width 437 height 49
type input "08:13"
click at [637, 488] on button "Sim" at bounding box center [652, 495] width 90 height 44
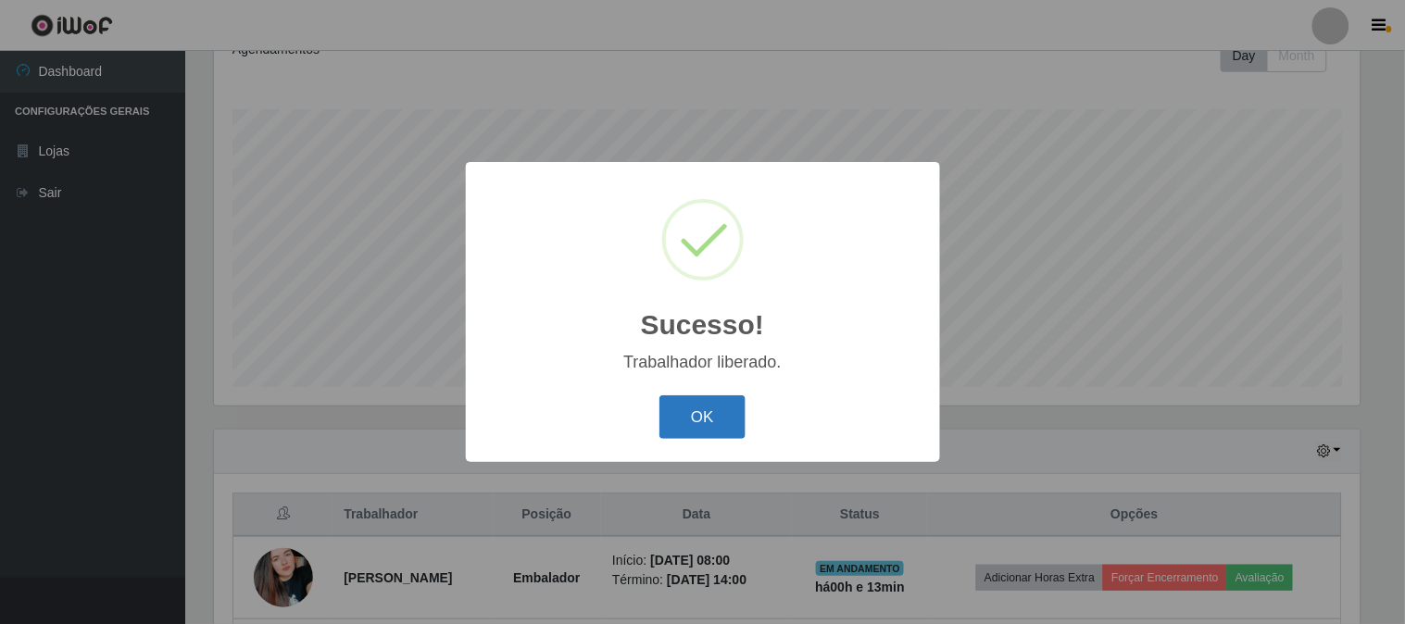
click at [680, 410] on button "OK" at bounding box center [703, 418] width 86 height 44
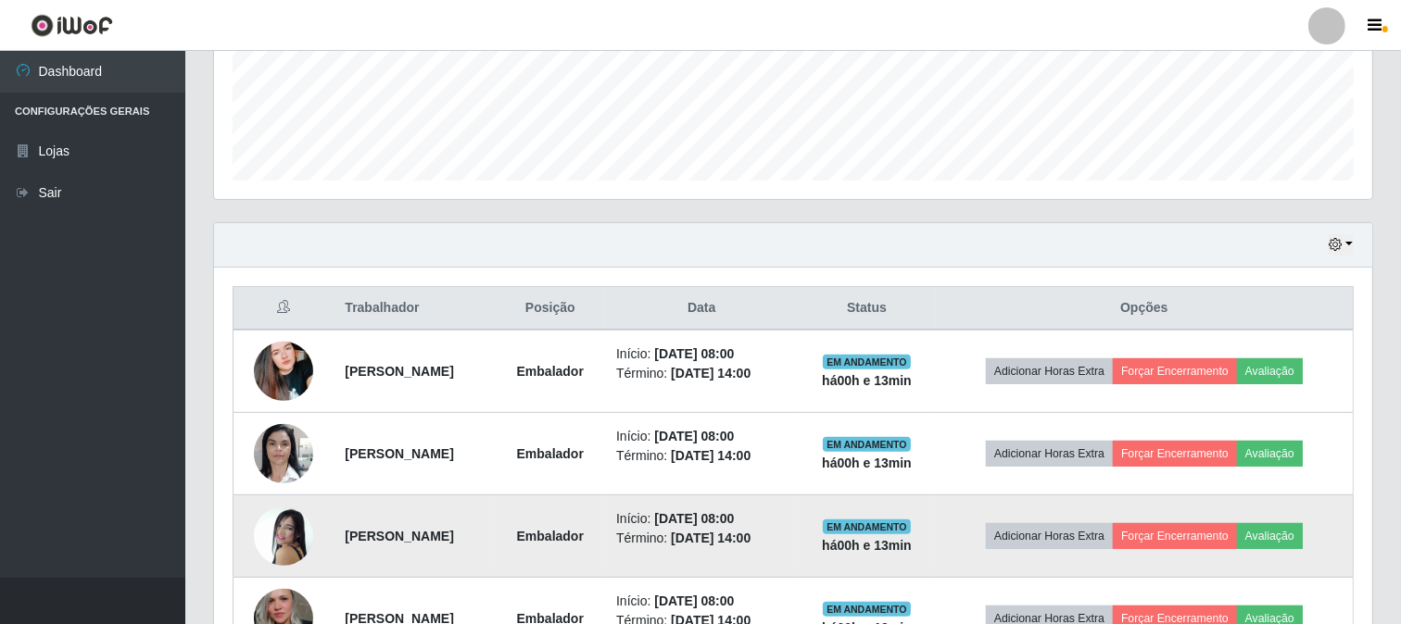
scroll to position [687, 0]
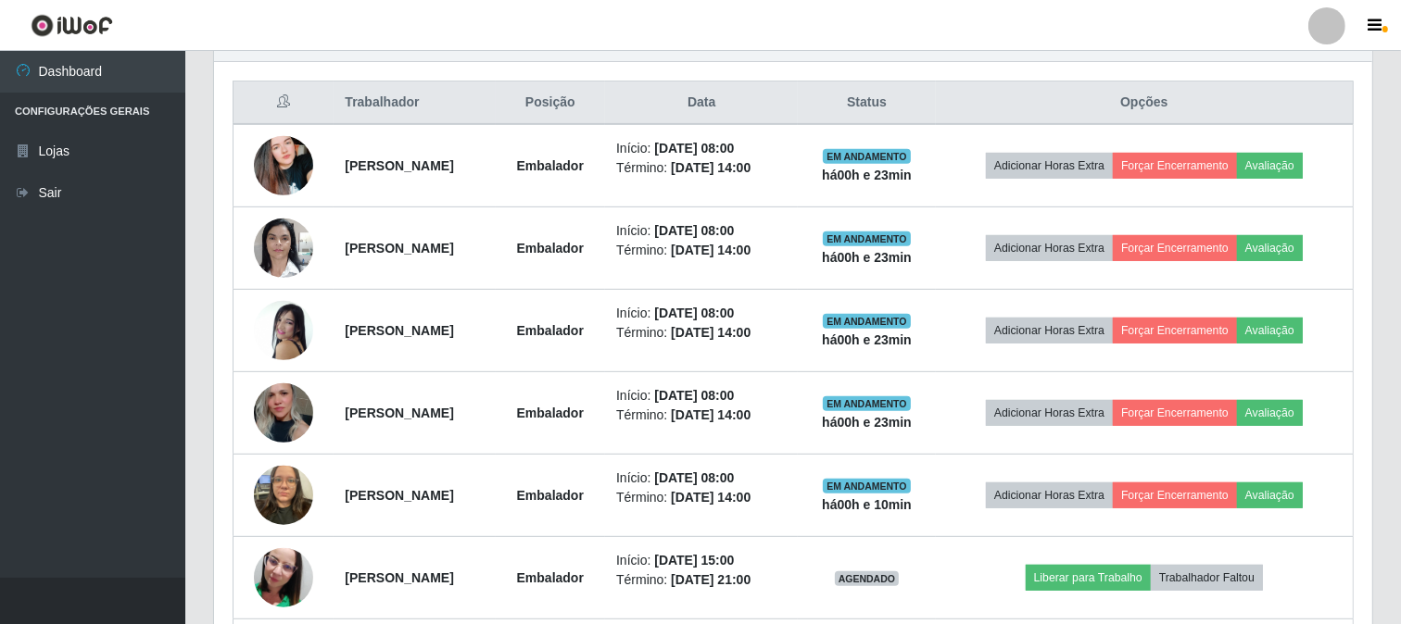
click at [1260, 16] on header "Perfil Alterar Senha Sair" at bounding box center [700, 25] width 1401 height 51
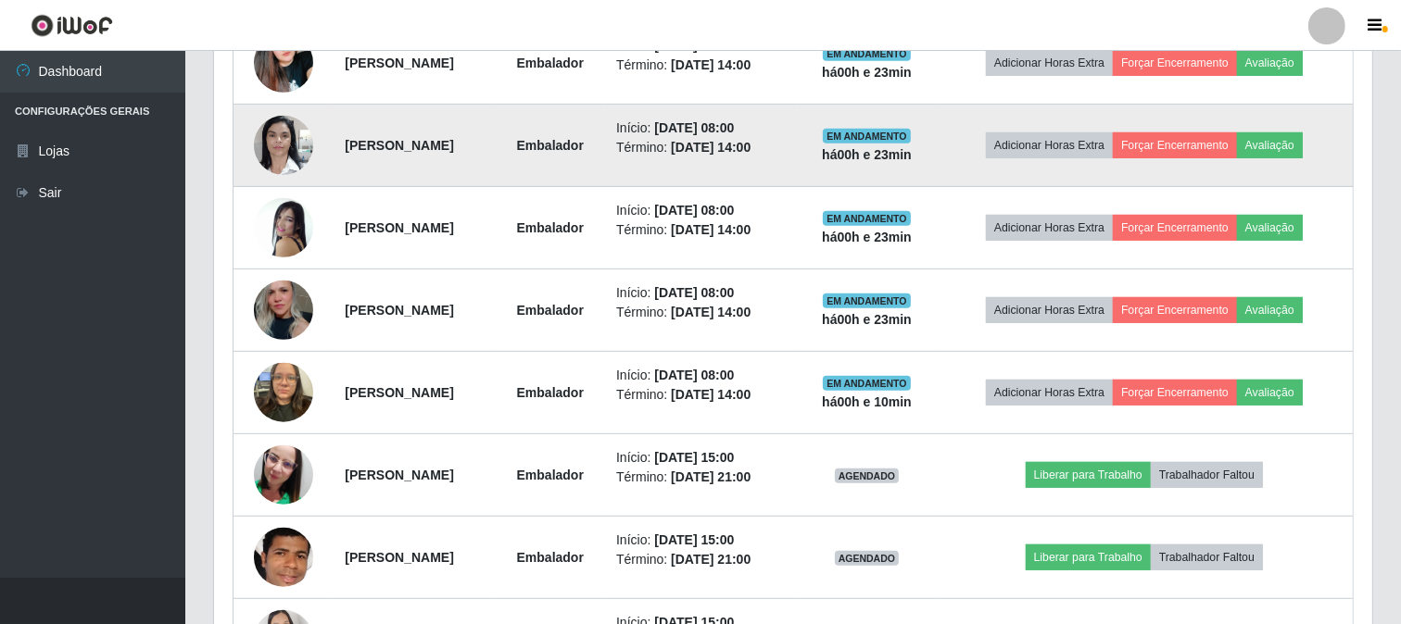
scroll to position [893, 0]
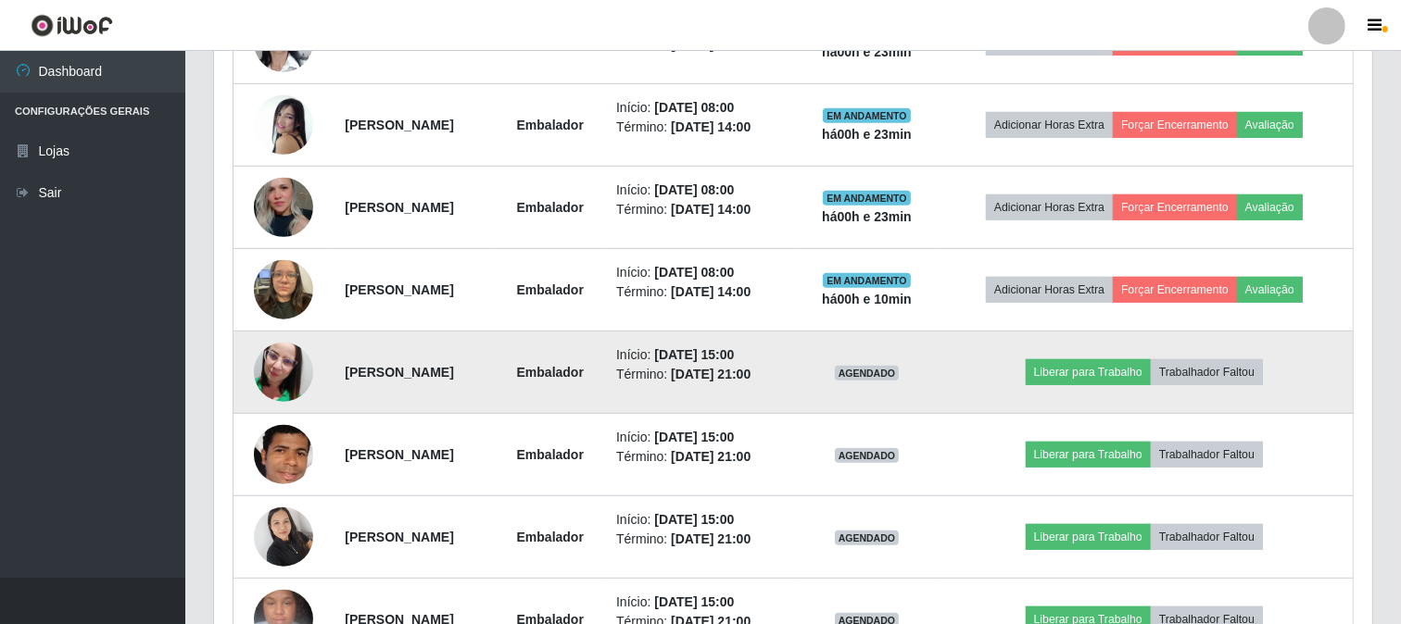
click at [284, 365] on img at bounding box center [283, 373] width 59 height 106
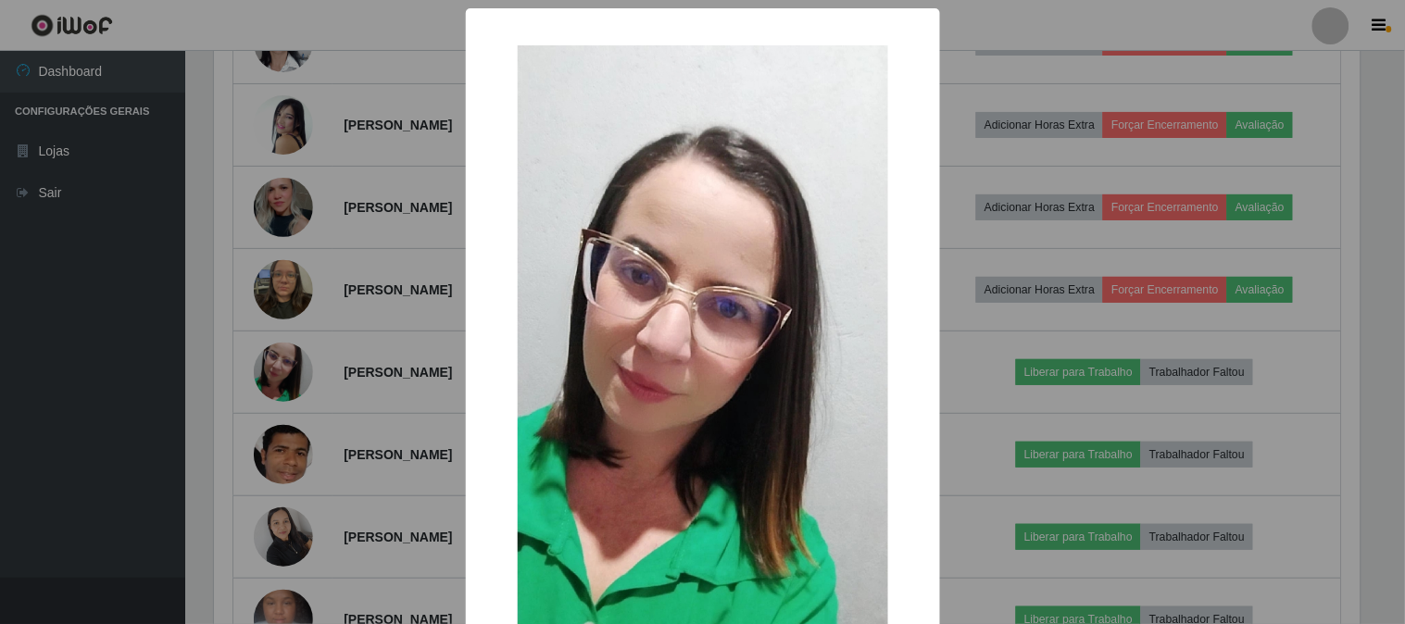
click at [371, 345] on div "× OK Cancel" at bounding box center [702, 312] width 1405 height 624
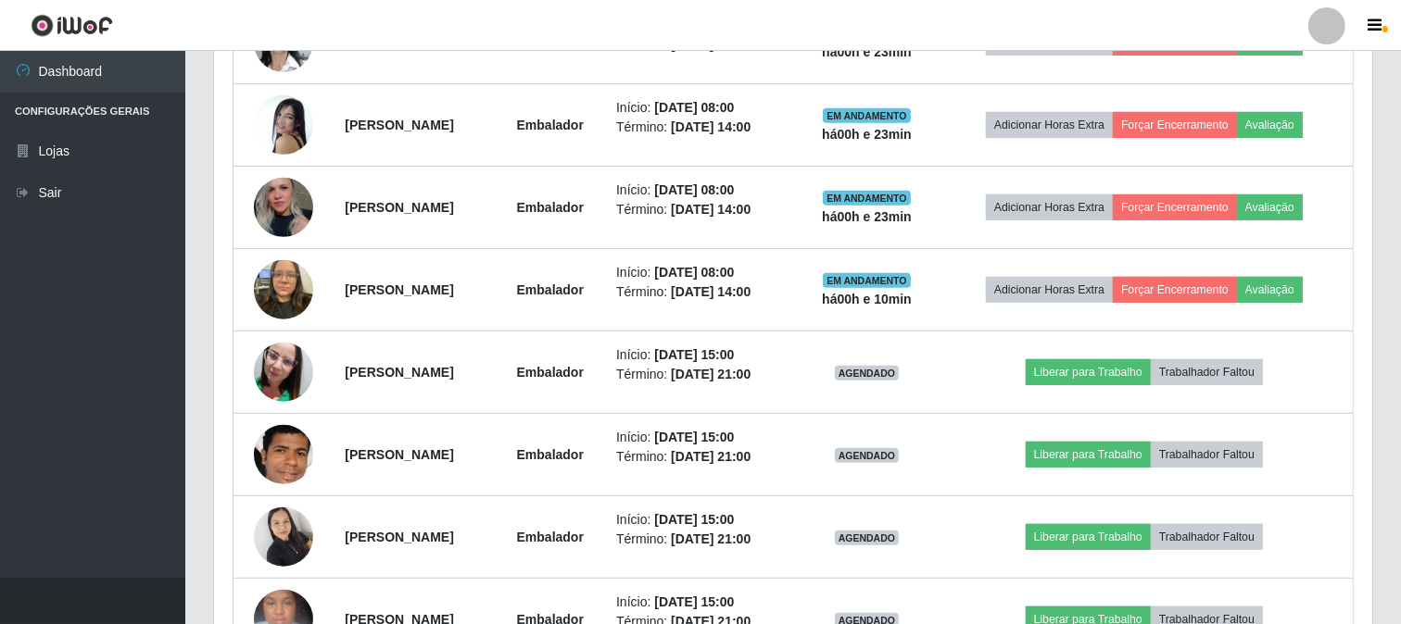
scroll to position [384, 1158]
